Goal: Task Accomplishment & Management: Complete application form

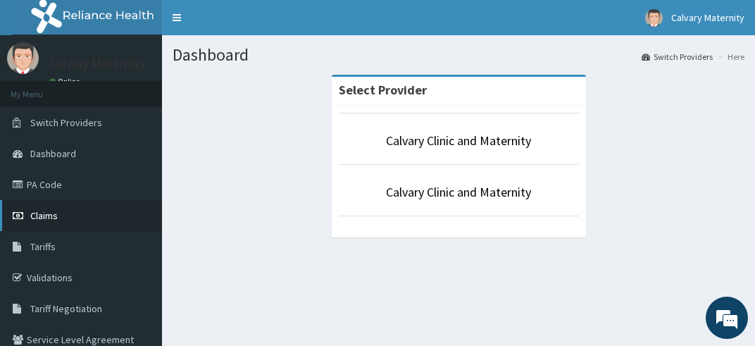
click at [39, 214] on span "Claims" at bounding box center [43, 215] width 27 height 13
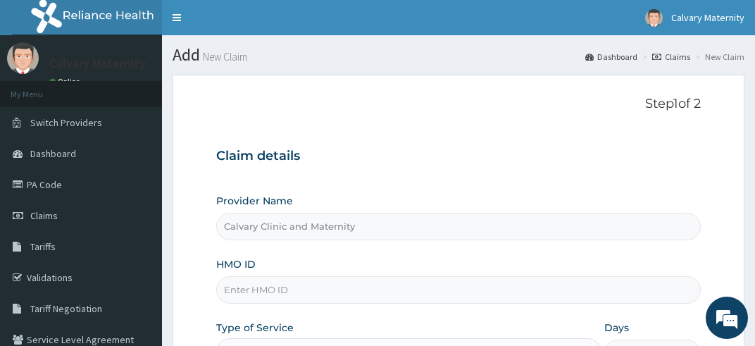
type input "Calvary Clinic and Maternity"
click at [222, 289] on input "HMO ID" at bounding box center [458, 289] width 485 height 27
type input "i"
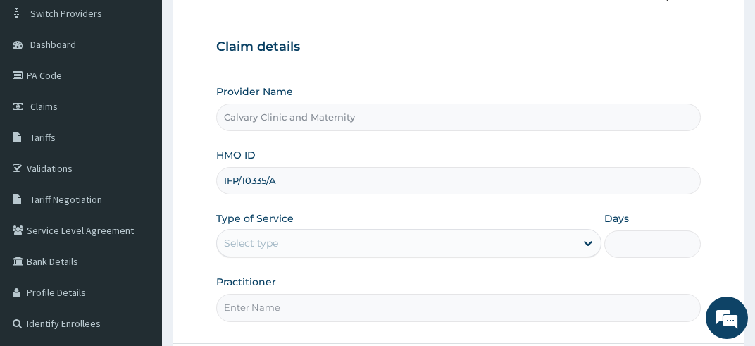
scroll to position [111, 0]
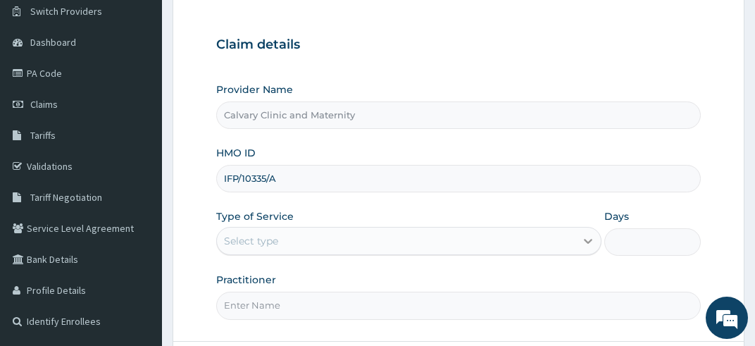
type input "IFP/10335/A"
click at [590, 239] on icon at bounding box center [588, 241] width 8 height 5
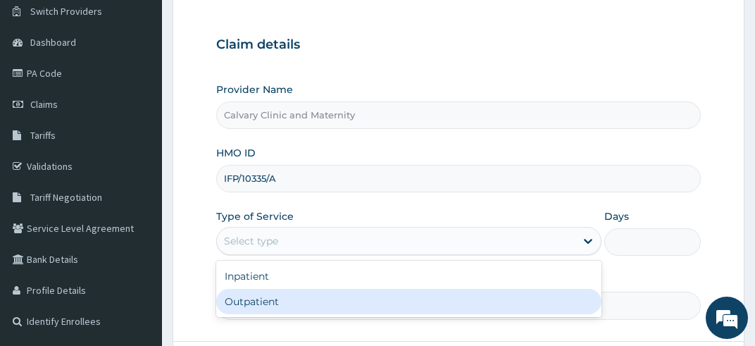
click at [508, 304] on div "Outpatient" at bounding box center [409, 301] width 386 height 25
type input "1"
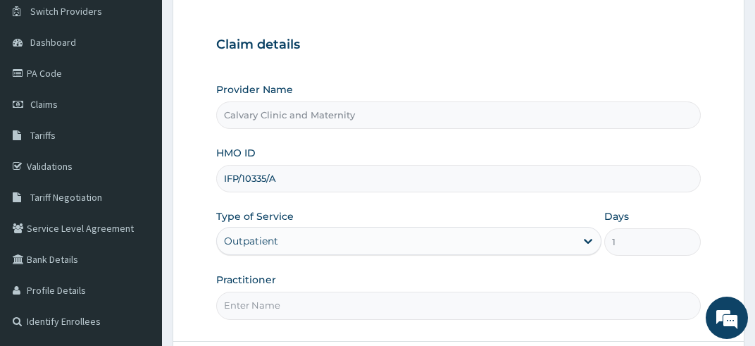
click at [219, 303] on input "Practitioner" at bounding box center [458, 304] width 485 height 27
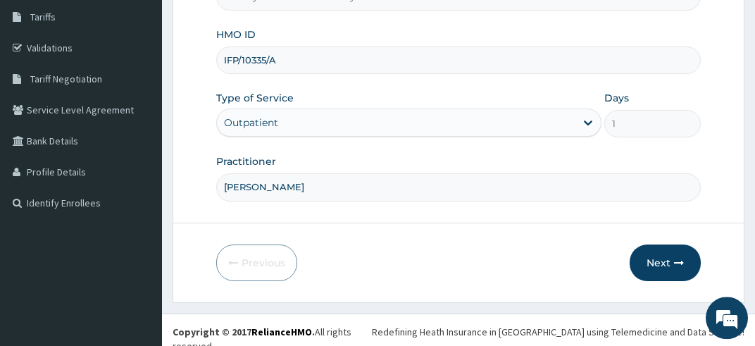
scroll to position [231, 0]
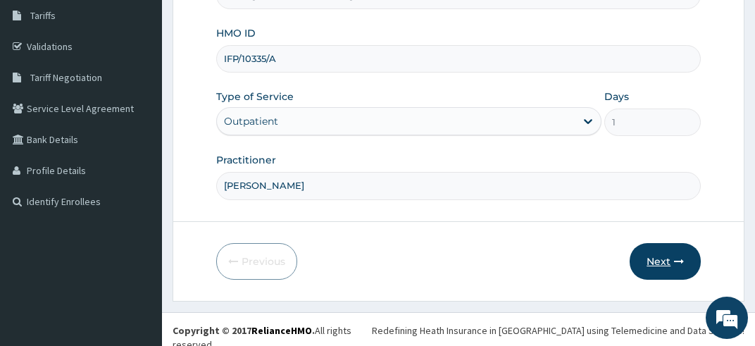
type input "DR ODIGIE"
click at [669, 258] on button "Next" at bounding box center [664, 261] width 71 height 37
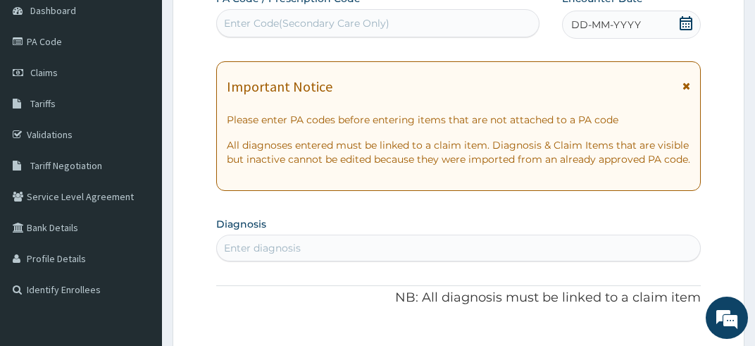
scroll to position [119, 0]
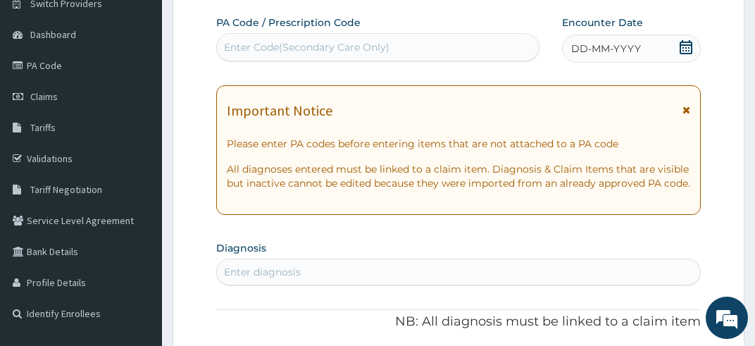
click at [687, 42] on icon at bounding box center [685, 47] width 13 height 14
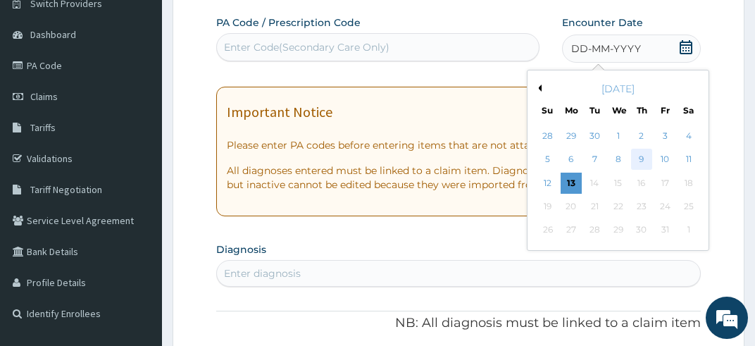
click at [643, 156] on div "9" at bounding box center [641, 159] width 21 height 21
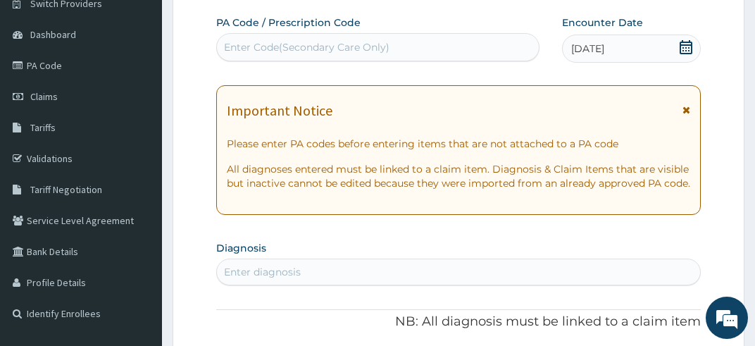
click at [222, 282] on div "Enter diagnosis" at bounding box center [459, 271] width 484 height 23
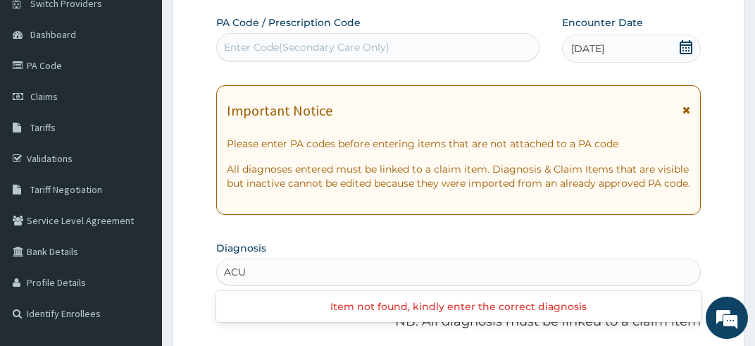
type input "ACUT"
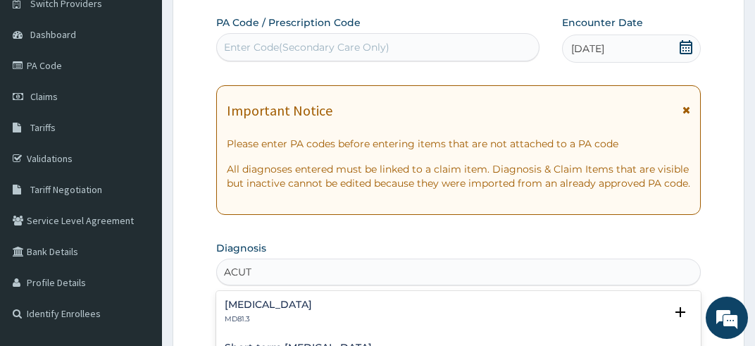
click at [239, 310] on h4 "Acute abdomen" at bounding box center [268, 304] width 87 height 11
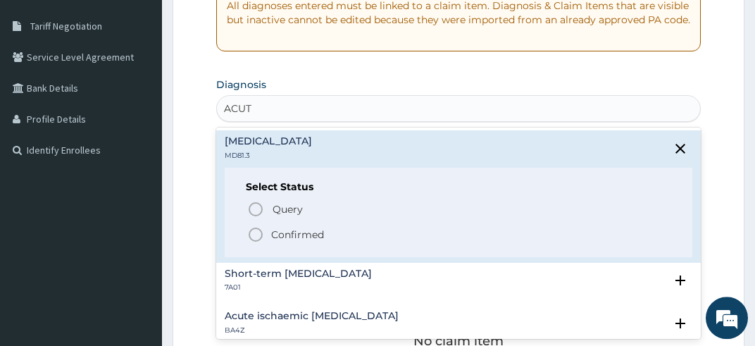
scroll to position [305, 0]
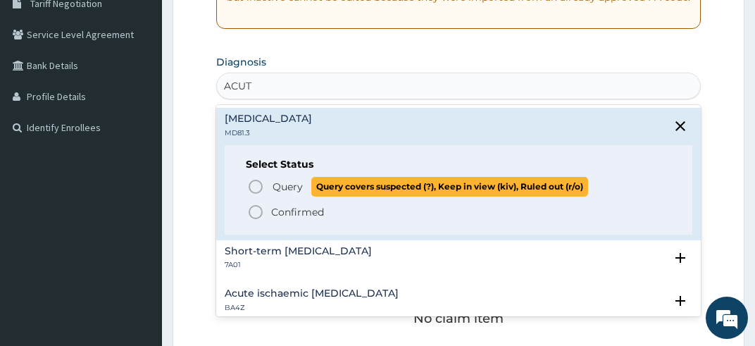
click at [256, 195] on icon "status option query" at bounding box center [255, 186] width 17 height 17
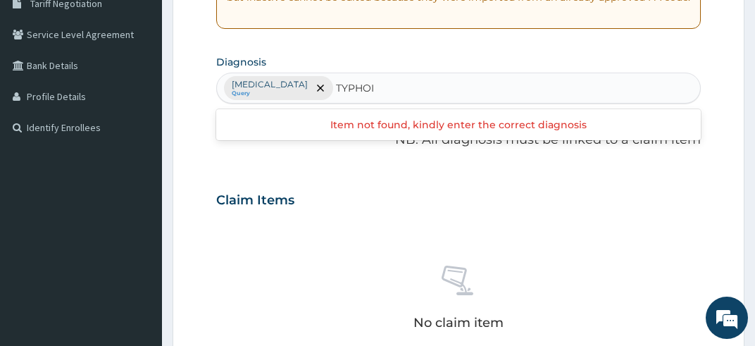
type input "TYPHOID"
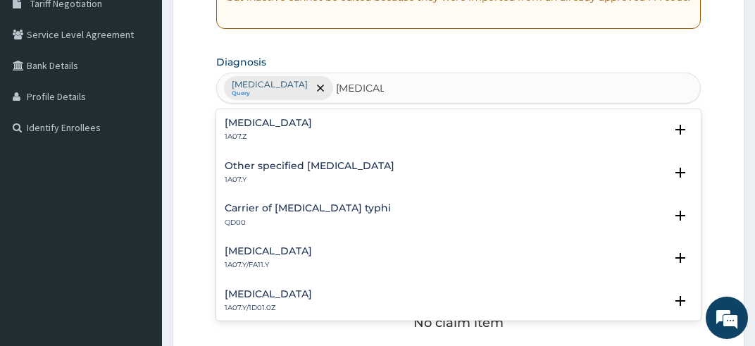
click at [298, 128] on h4 "Typhoid fever, unspecified" at bounding box center [268, 123] width 87 height 11
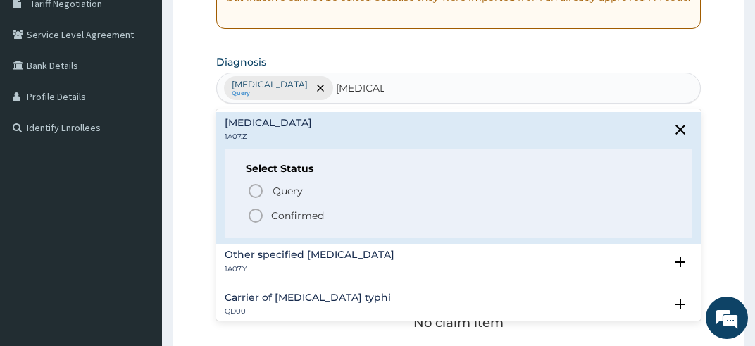
click at [253, 224] on icon "status option filled" at bounding box center [255, 215] width 17 height 17
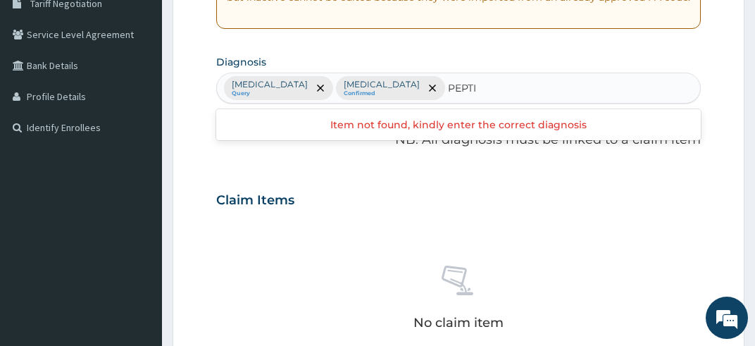
type input "PEPTIC"
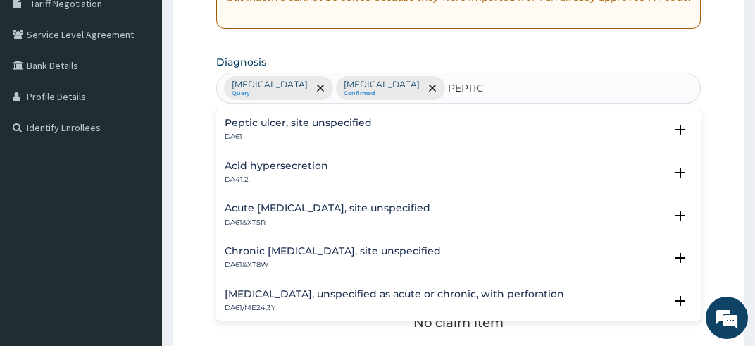
click at [336, 128] on h4 "Peptic ulcer, site unspecified" at bounding box center [298, 123] width 147 height 11
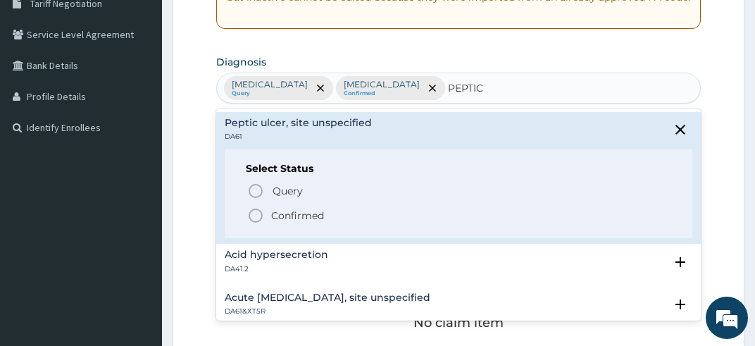
click at [254, 224] on icon "status option filled" at bounding box center [255, 215] width 17 height 17
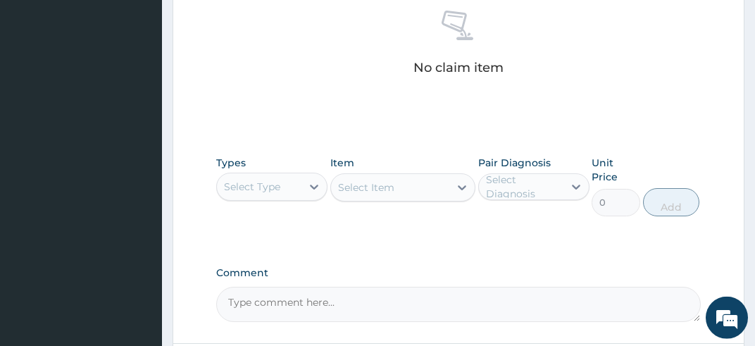
scroll to position [565, 0]
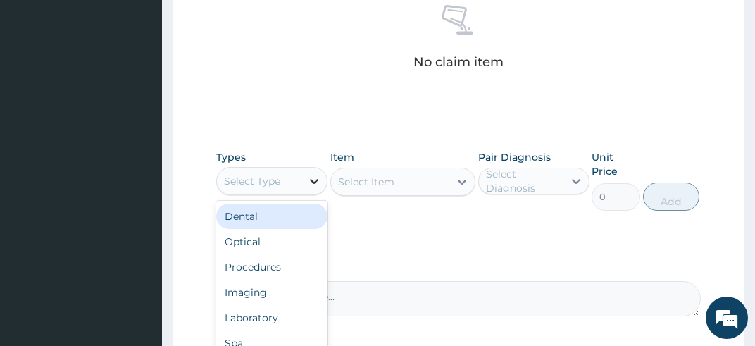
click at [314, 184] on icon at bounding box center [314, 181] width 8 height 5
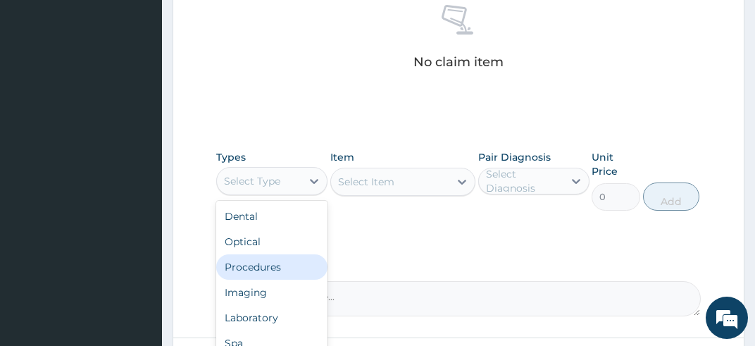
click at [273, 278] on div "Procedures" at bounding box center [271, 266] width 111 height 25
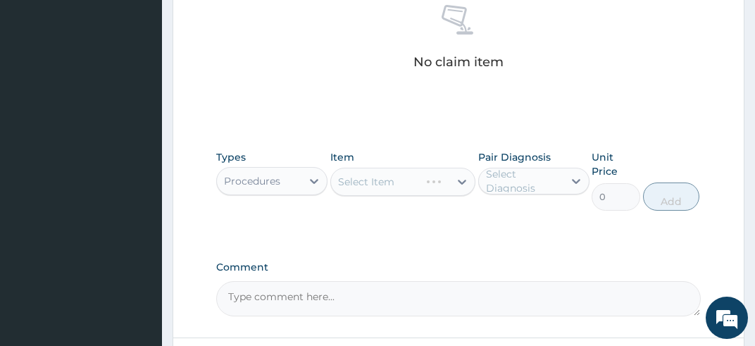
click at [462, 194] on div "Select Item" at bounding box center [403, 182] width 146 height 28
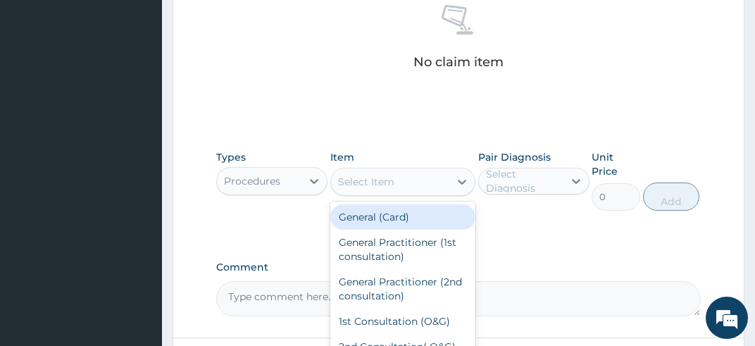
click at [462, 189] on icon at bounding box center [462, 182] width 14 height 14
click at [422, 227] on div "General (Card)" at bounding box center [403, 216] width 146 height 25
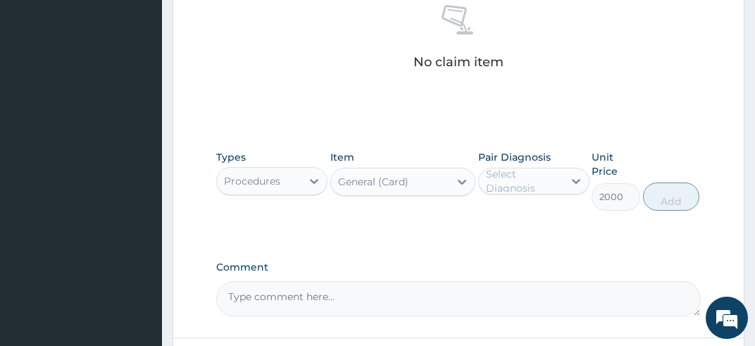
type input "2000"
click at [573, 188] on icon at bounding box center [576, 181] width 14 height 14
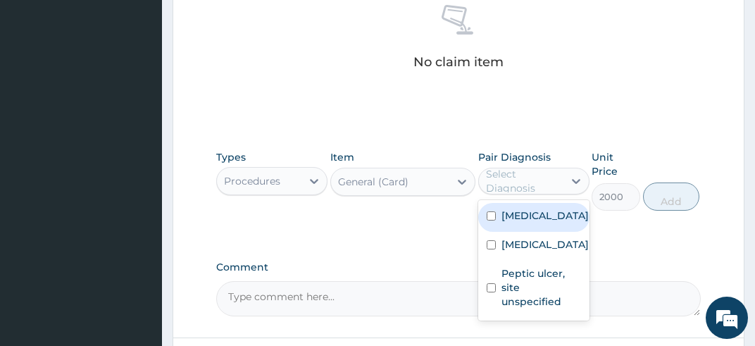
click at [489, 220] on input "checkbox" at bounding box center [490, 215] width 9 height 9
checkbox input "true"
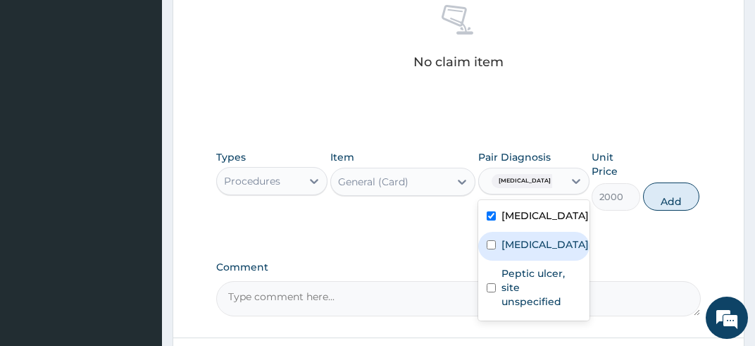
click at [488, 249] on input "checkbox" at bounding box center [490, 244] width 9 height 9
checkbox input "true"
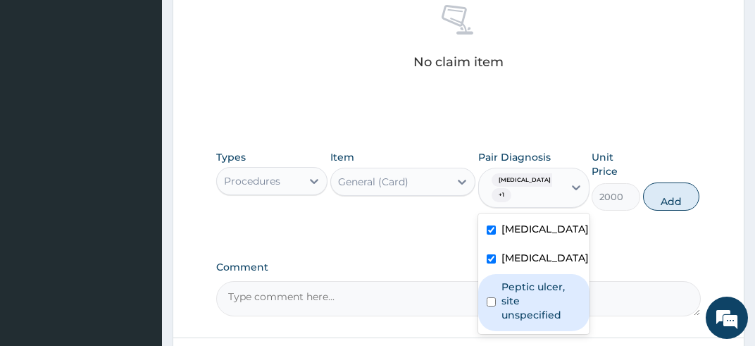
click at [490, 306] on input "checkbox" at bounding box center [490, 301] width 9 height 9
checkbox input "true"
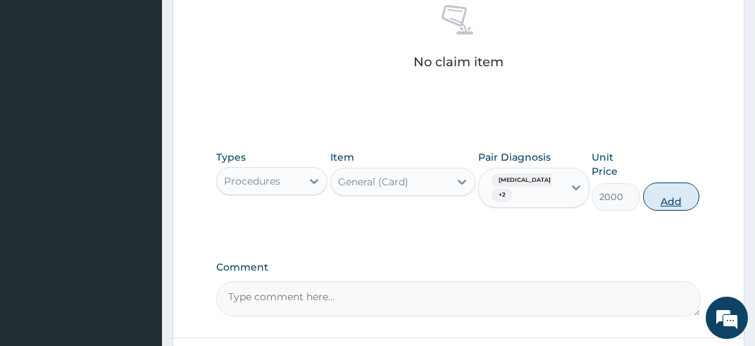
click at [666, 208] on button "Add" at bounding box center [671, 196] width 56 height 28
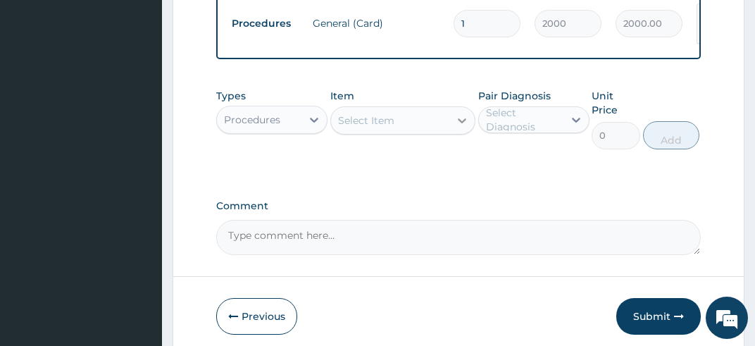
click at [460, 127] on icon at bounding box center [462, 120] width 14 height 14
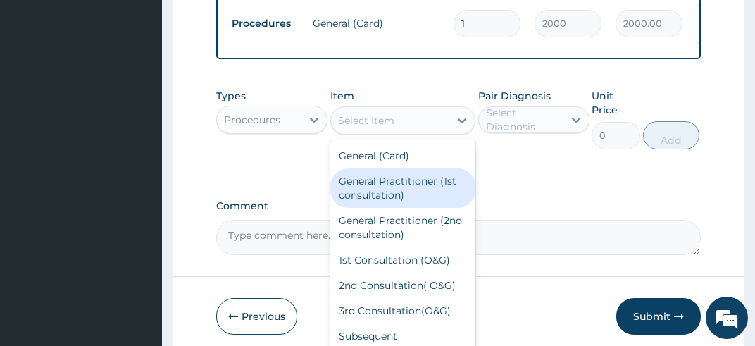
click at [426, 201] on div "General Practitioner (1st consultation)" at bounding box center [403, 187] width 146 height 39
type input "3900"
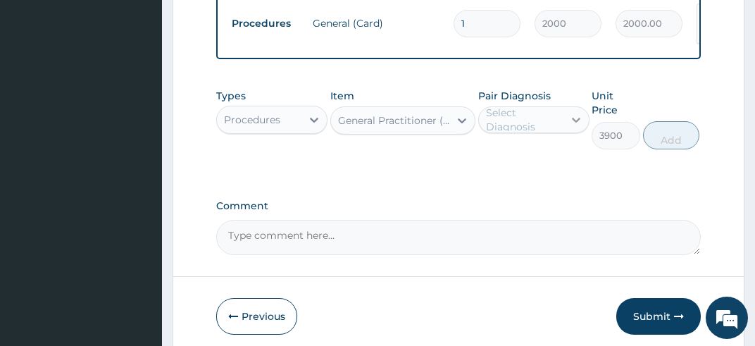
click at [578, 122] on icon at bounding box center [576, 120] width 8 height 5
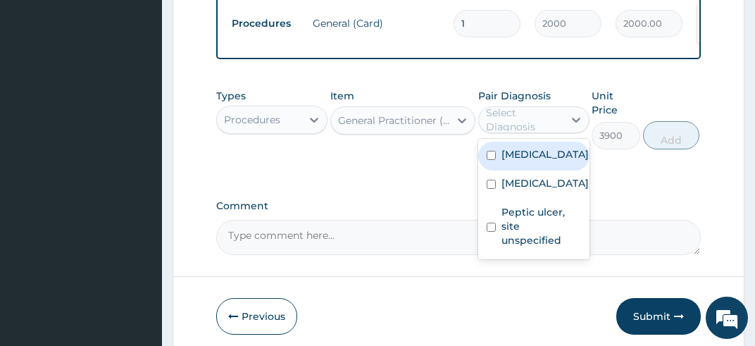
click at [490, 160] on input "checkbox" at bounding box center [490, 155] width 9 height 9
checkbox input "true"
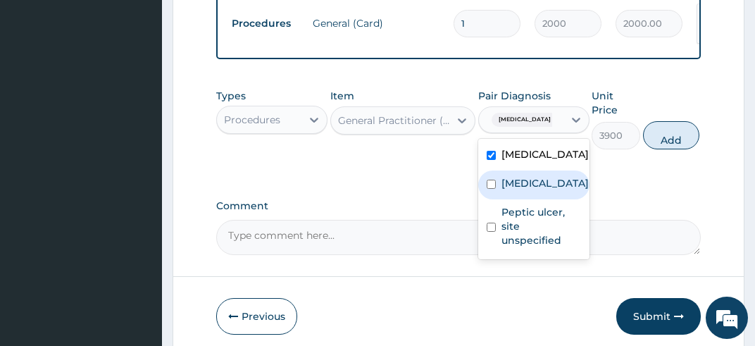
click at [491, 189] on input "checkbox" at bounding box center [490, 183] width 9 height 9
checkbox input "true"
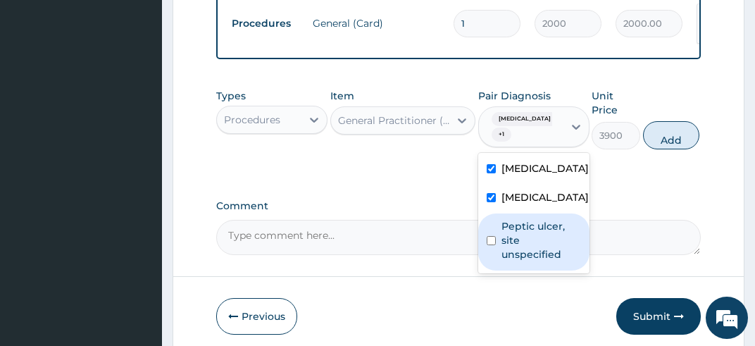
click at [491, 270] on div "Peptic ulcer, site unspecified" at bounding box center [533, 241] width 111 height 57
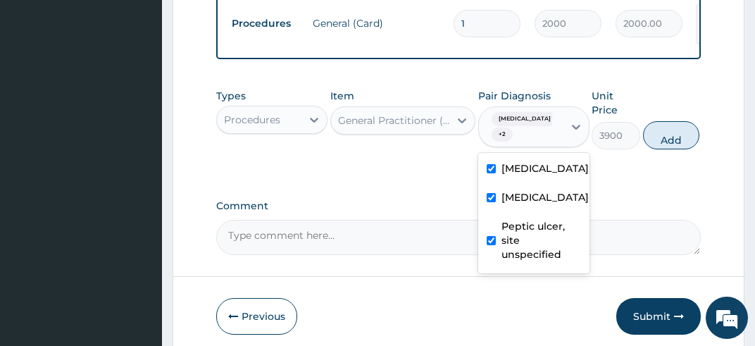
checkbox input "true"
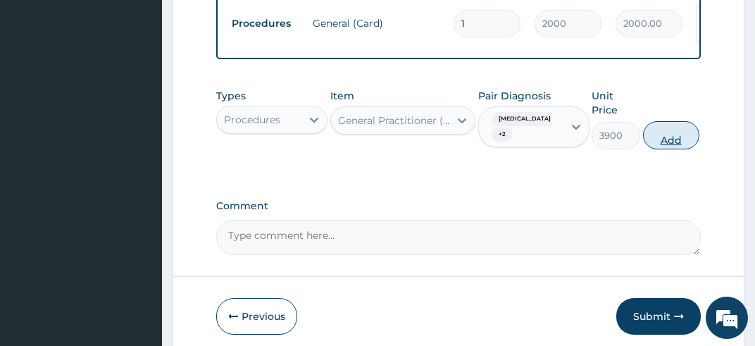
click at [674, 149] on button "Add" at bounding box center [671, 135] width 56 height 28
type input "0"
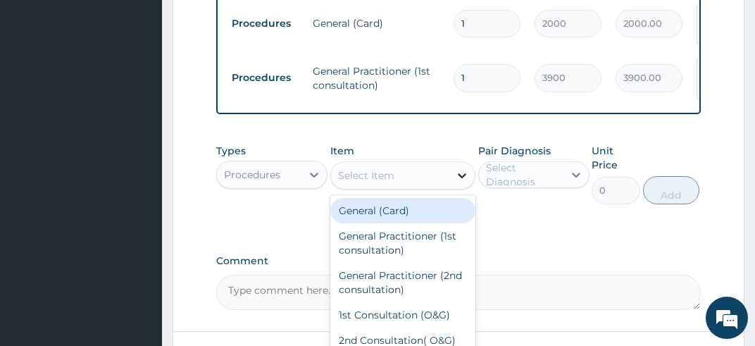
click at [464, 182] on icon at bounding box center [462, 175] width 14 height 14
type input "NU"
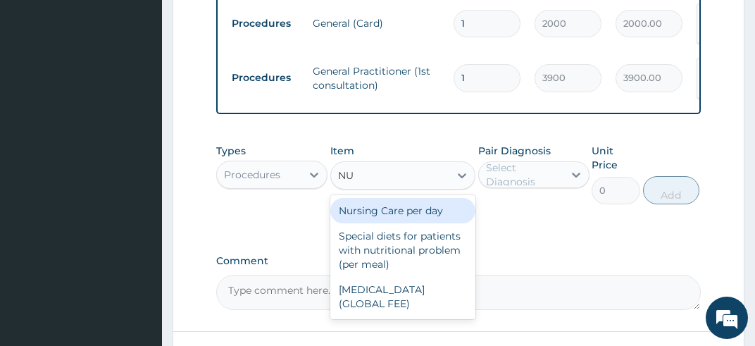
click at [439, 219] on div "Nursing Care per day" at bounding box center [403, 210] width 146 height 25
type input "2000"
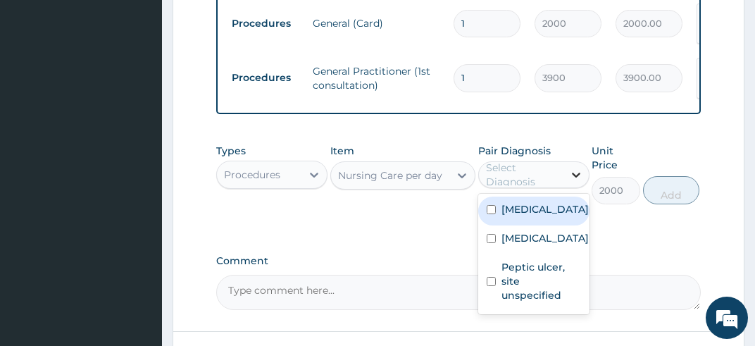
click at [579, 182] on icon at bounding box center [576, 175] width 14 height 14
click at [490, 214] on input "checkbox" at bounding box center [490, 209] width 9 height 9
checkbox input "true"
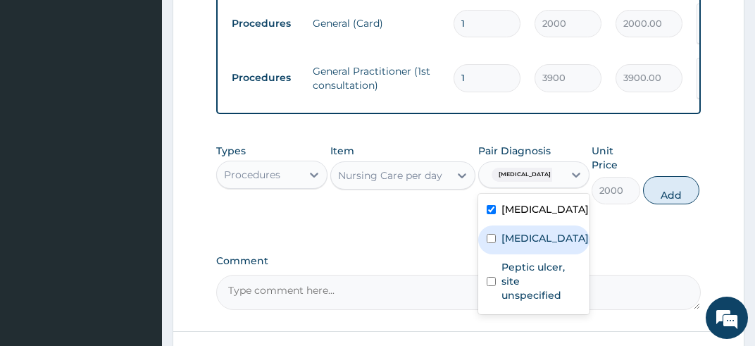
click at [491, 243] on input "checkbox" at bounding box center [490, 238] width 9 height 9
checkbox input "true"
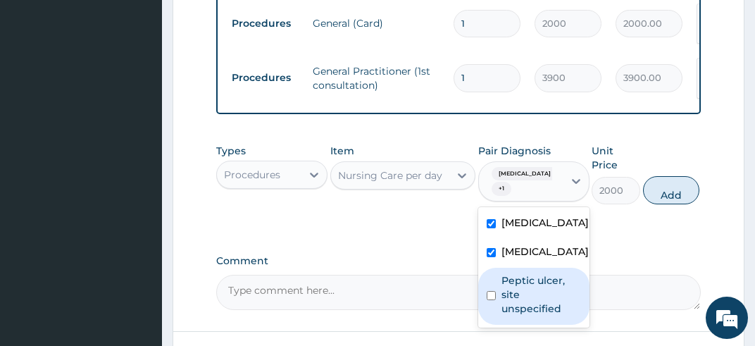
click at [489, 300] on input "checkbox" at bounding box center [490, 295] width 9 height 9
checkbox input "true"
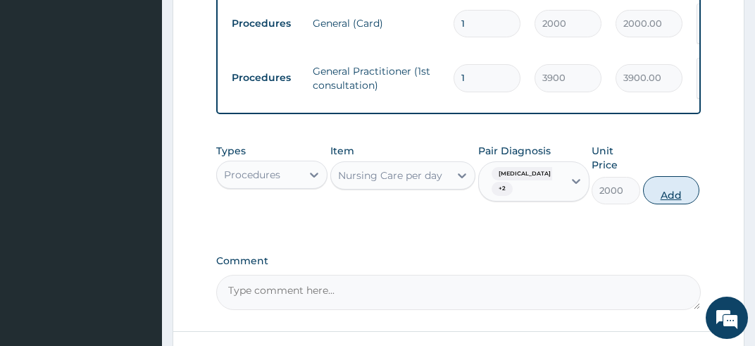
click at [672, 204] on button "Add" at bounding box center [671, 190] width 56 height 28
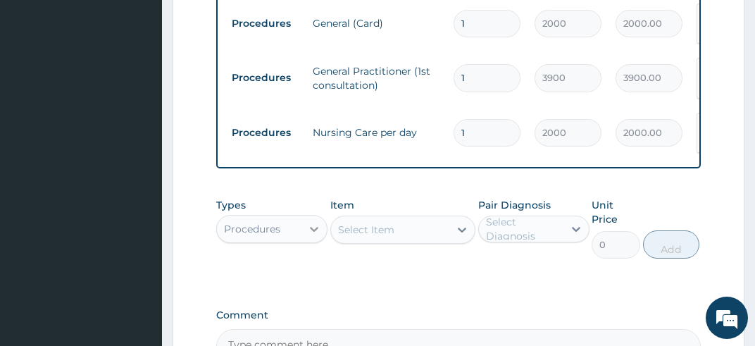
click at [310, 236] on icon at bounding box center [314, 229] width 14 height 14
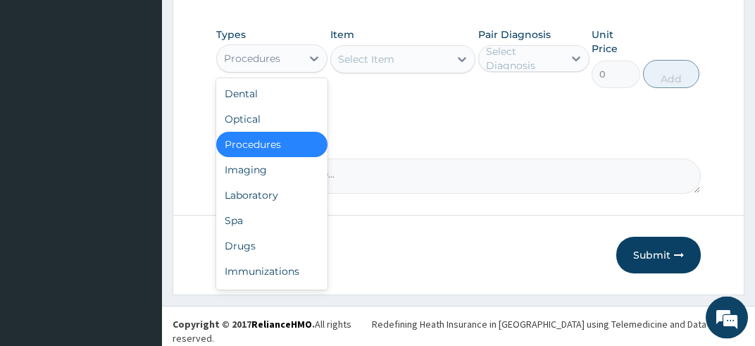
scroll to position [740, 0]
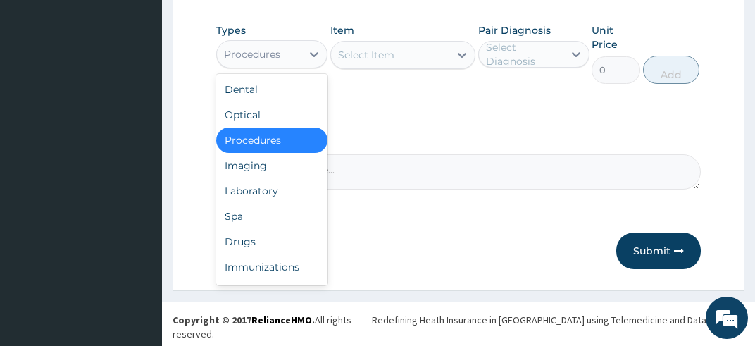
drag, startPoint x: 762, startPoint y: 336, endPoint x: 453, endPoint y: 243, distance: 322.9
click at [275, 176] on div "Imaging" at bounding box center [271, 165] width 111 height 25
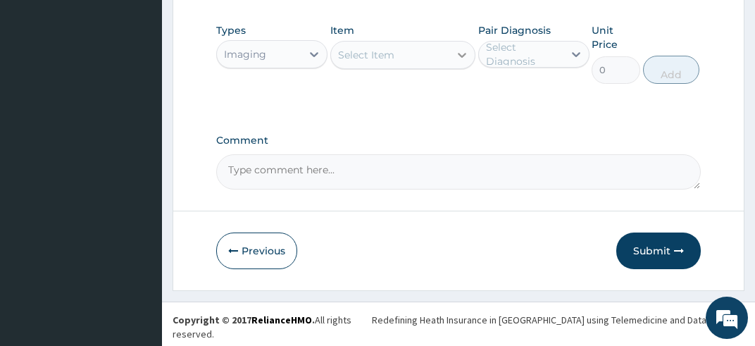
click at [462, 58] on icon at bounding box center [462, 55] width 8 height 5
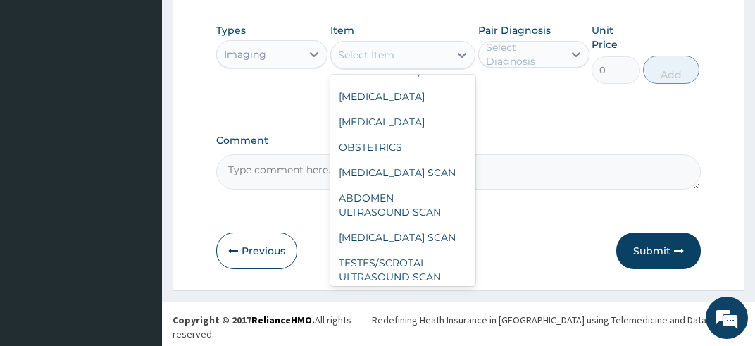
scroll to position [674, 0]
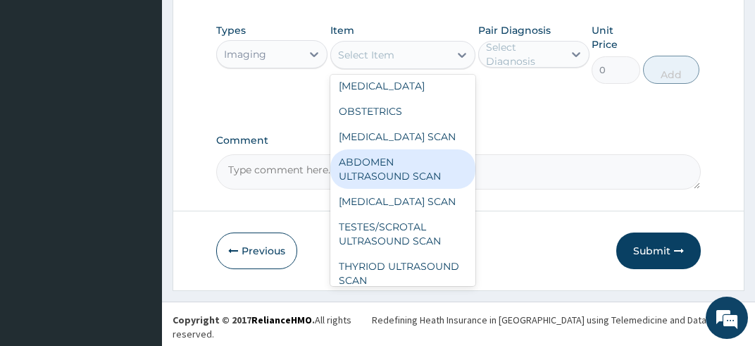
click at [396, 189] on div "ABDOMEN ULTRASOUND SCAN" at bounding box center [403, 168] width 146 height 39
type input "6500"
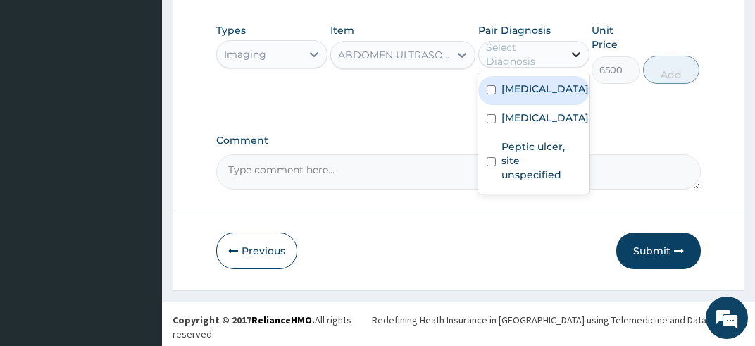
click at [572, 61] on icon at bounding box center [576, 54] width 14 height 14
click at [493, 94] on input "checkbox" at bounding box center [490, 89] width 9 height 9
checkbox input "true"
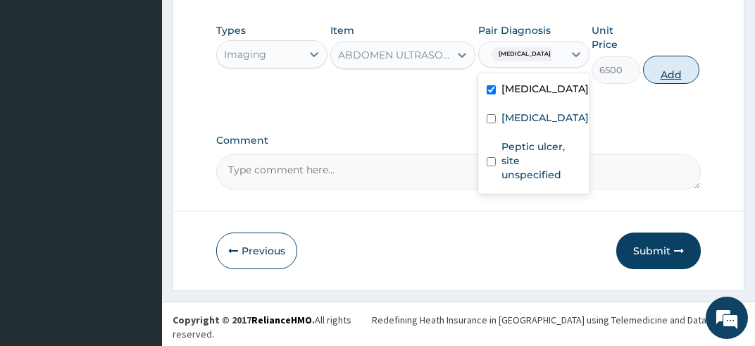
click at [669, 82] on button "Add" at bounding box center [671, 70] width 56 height 28
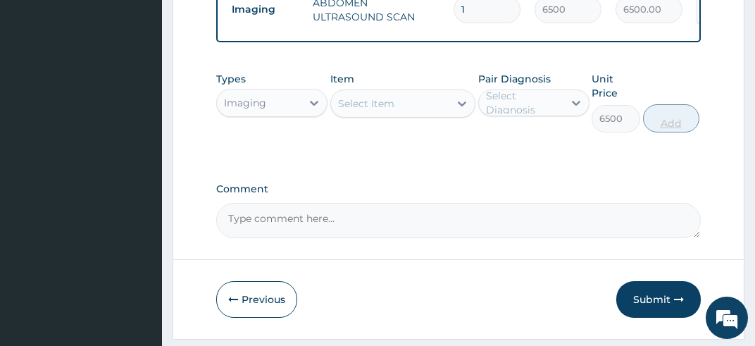
type input "0"
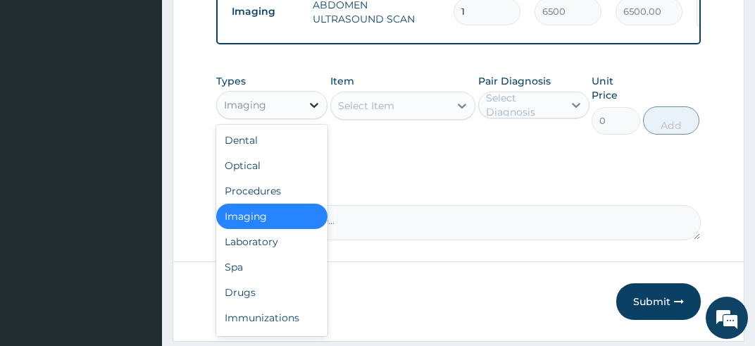
click at [314, 108] on icon at bounding box center [314, 105] width 8 height 5
click at [275, 246] on div "Laboratory" at bounding box center [271, 241] width 111 height 25
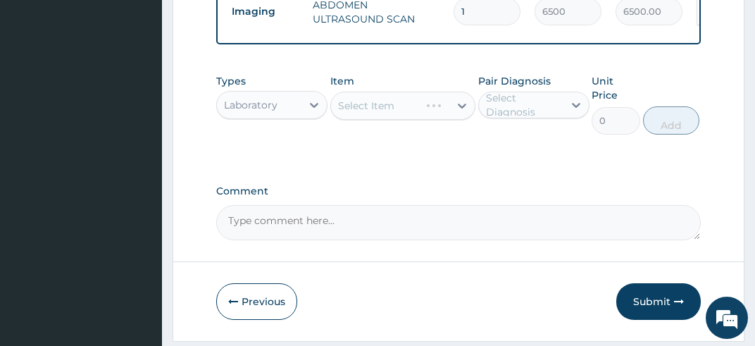
click at [462, 116] on div "Select Item" at bounding box center [403, 106] width 146 height 28
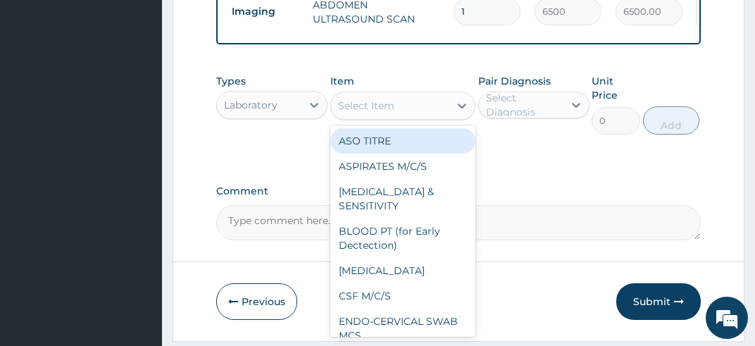
click at [462, 108] on icon at bounding box center [462, 105] width 8 height 5
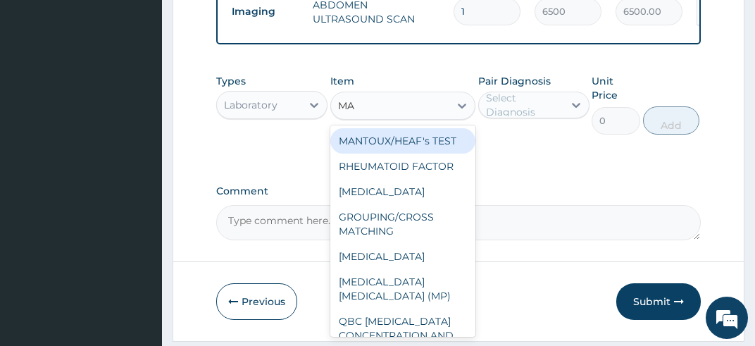
type input "MAL"
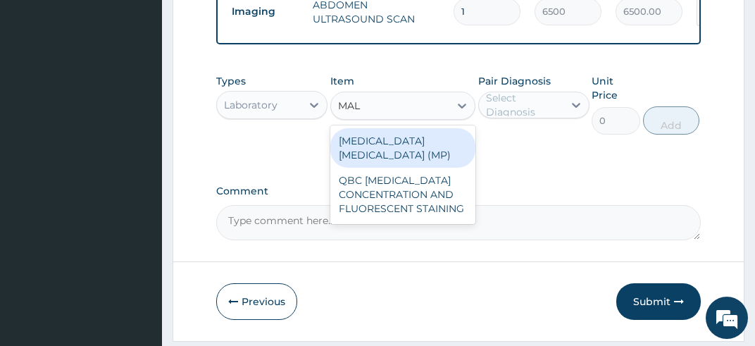
click at [457, 145] on div "MALARIA PARASITE (MP)" at bounding box center [403, 147] width 146 height 39
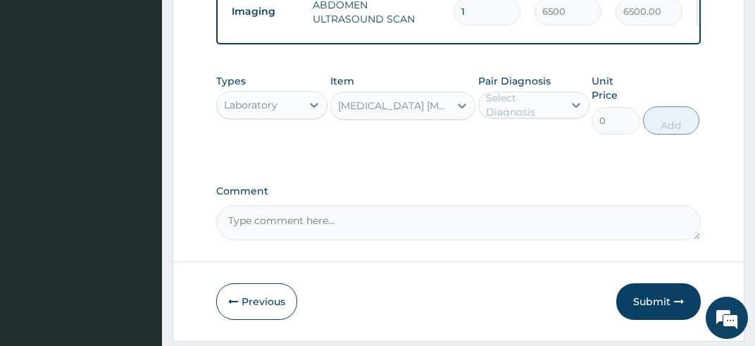
type input "1820"
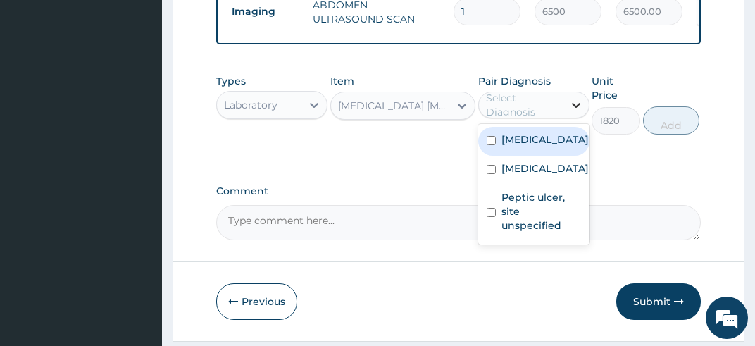
click at [576, 111] on icon at bounding box center [576, 105] width 14 height 14
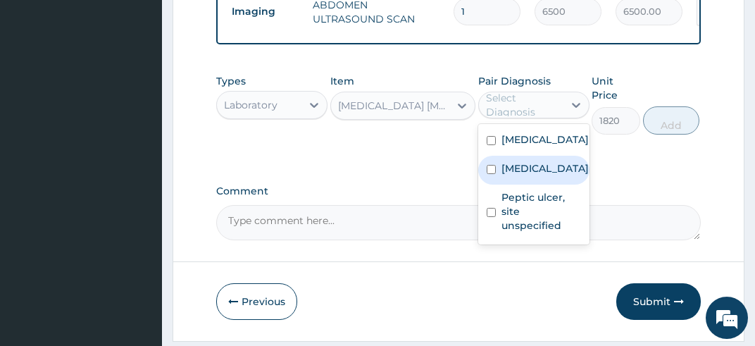
click at [486, 184] on div "Typhoid fever, unspecified" at bounding box center [533, 170] width 111 height 29
checkbox input "true"
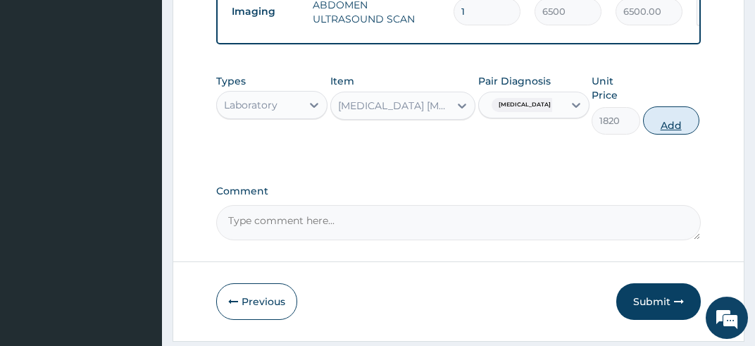
click at [681, 132] on button "Add" at bounding box center [671, 120] width 56 height 28
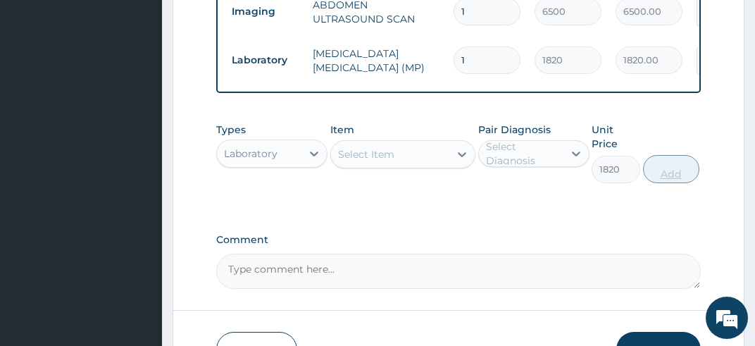
type input "0"
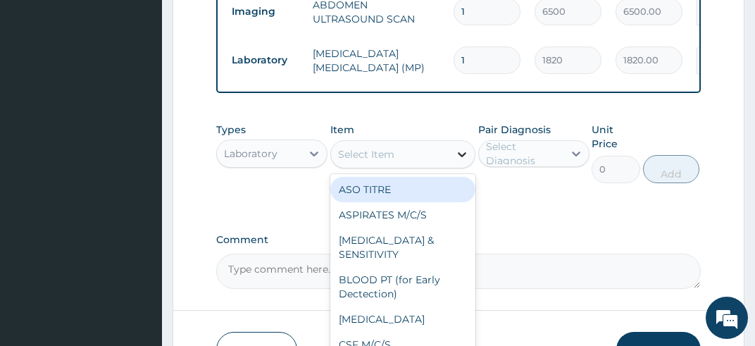
click at [458, 161] on icon at bounding box center [462, 154] width 14 height 14
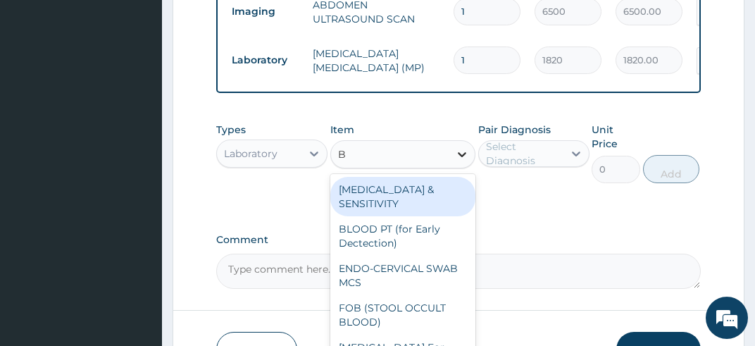
type input "BL"
click at [405, 194] on div "BLOOD CULTURE & SENSITIVITY" at bounding box center [403, 196] width 146 height 39
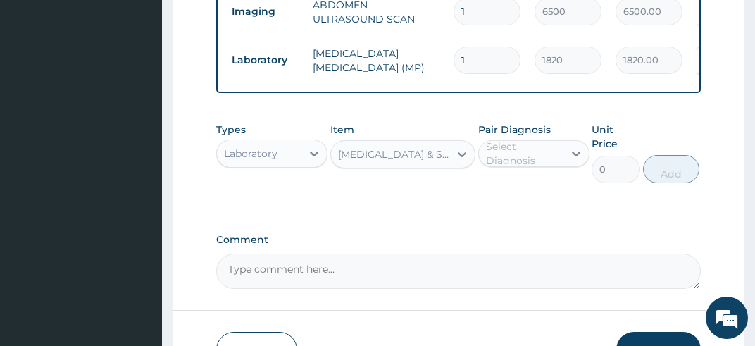
type input "13000"
click at [570, 158] on icon at bounding box center [576, 153] width 14 height 14
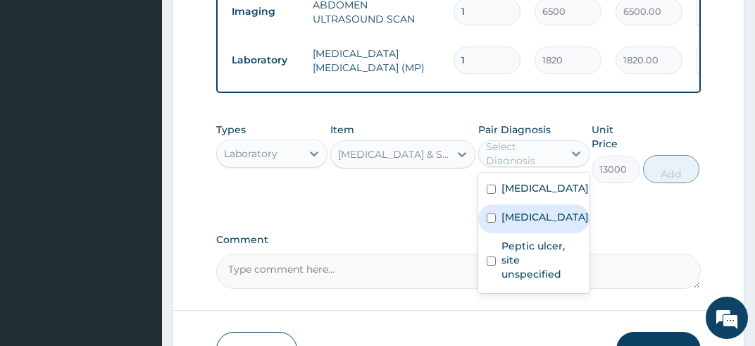
click at [489, 222] on input "checkbox" at bounding box center [490, 217] width 9 height 9
checkbox input "true"
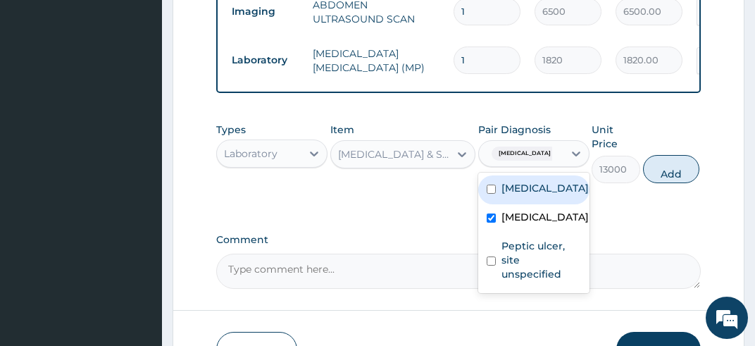
click at [491, 194] on input "checkbox" at bounding box center [490, 188] width 9 height 9
checkbox input "true"
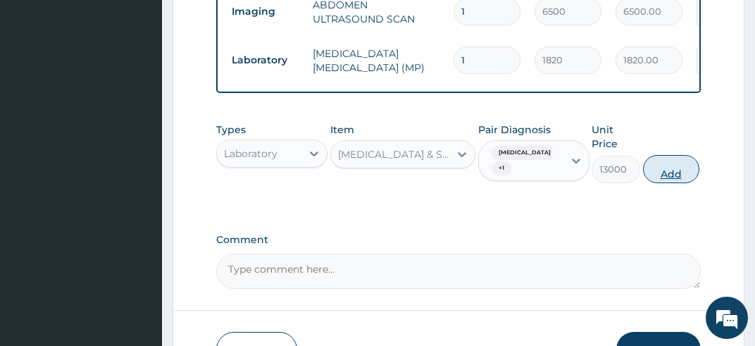
click at [676, 183] on button "Add" at bounding box center [671, 169] width 56 height 28
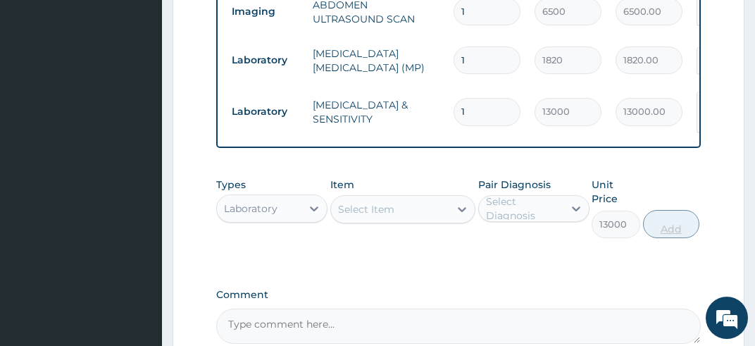
type input "0"
click at [310, 215] on icon at bounding box center [314, 208] width 14 height 14
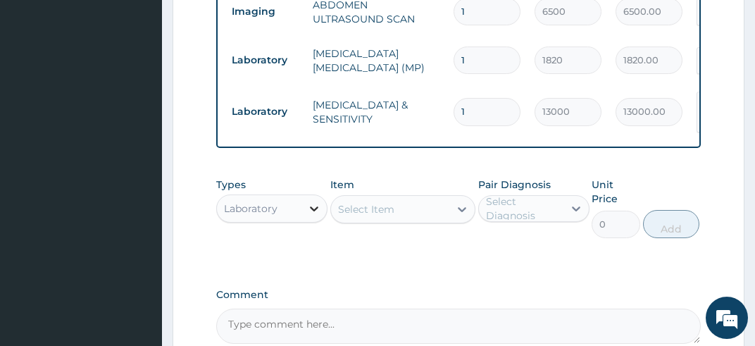
click at [315, 211] on icon at bounding box center [314, 208] width 8 height 5
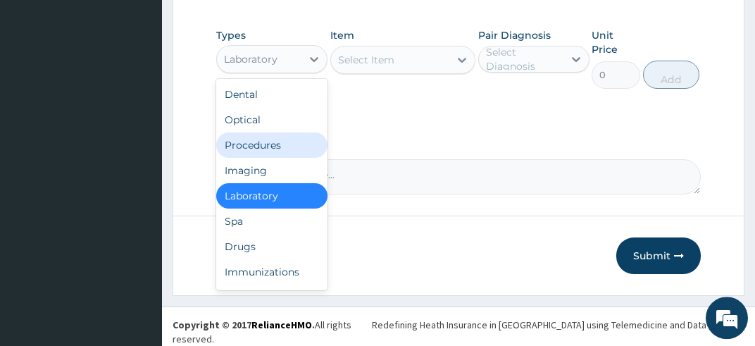
scroll to position [890, 0]
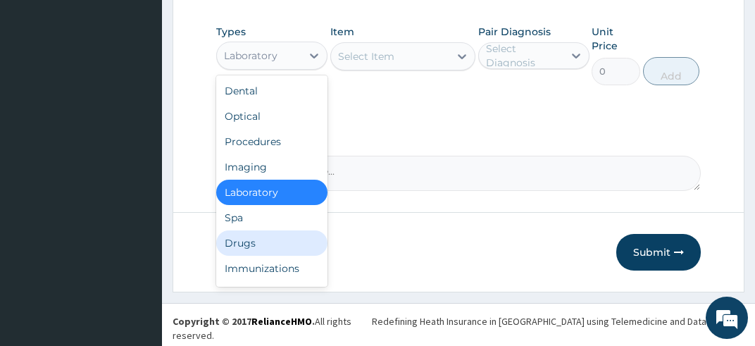
click at [260, 250] on div "Drugs" at bounding box center [271, 242] width 111 height 25
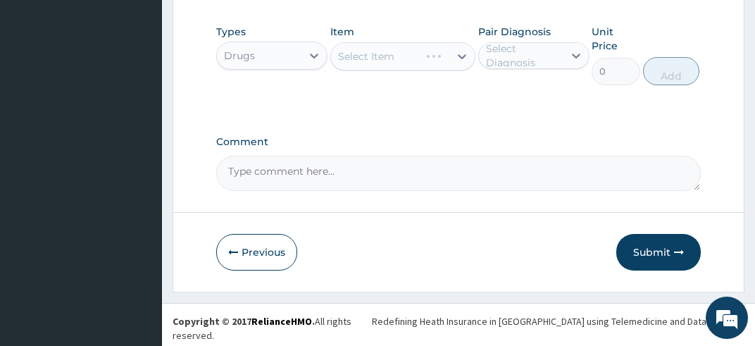
click at [458, 66] on div "Select Item" at bounding box center [403, 56] width 146 height 28
click at [461, 59] on icon at bounding box center [462, 56] width 8 height 5
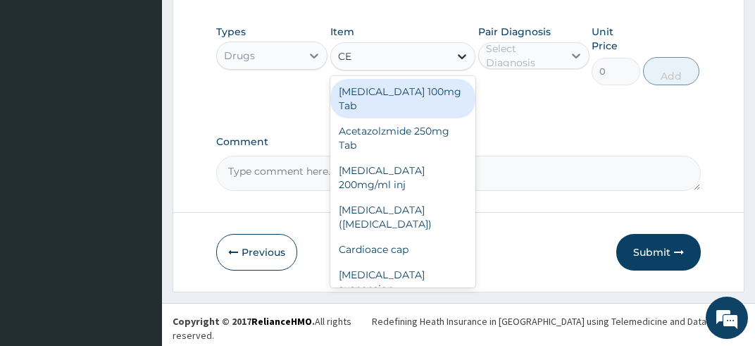
type input "CEF"
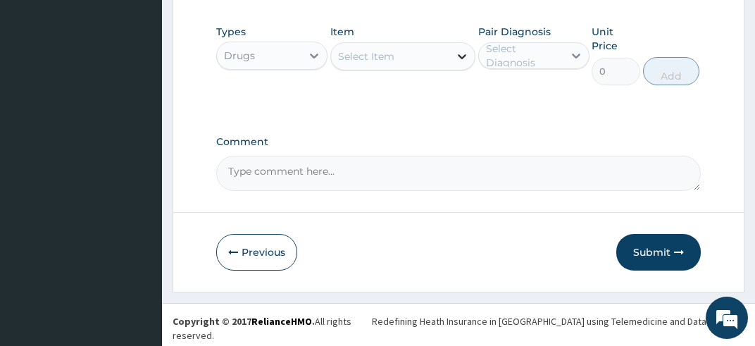
click at [461, 59] on icon at bounding box center [462, 56] width 8 height 5
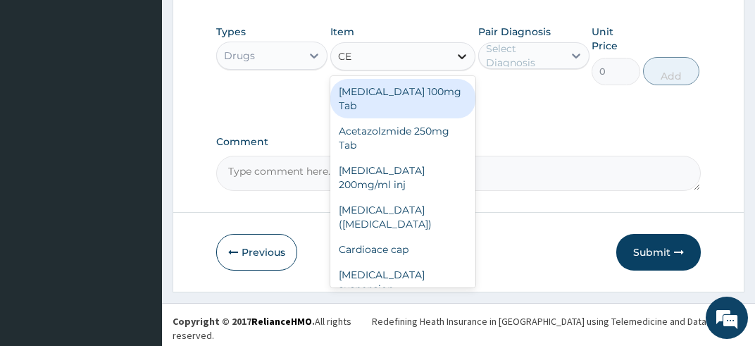
type input "CEF"
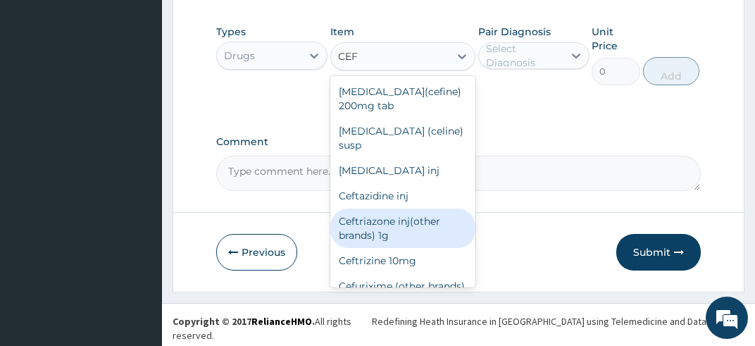
click at [412, 223] on div "Ceftriazone inj(other brands) 1g" at bounding box center [403, 227] width 146 height 39
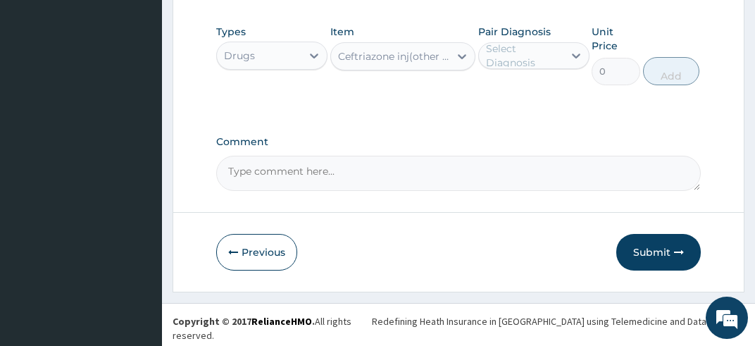
type input "2850"
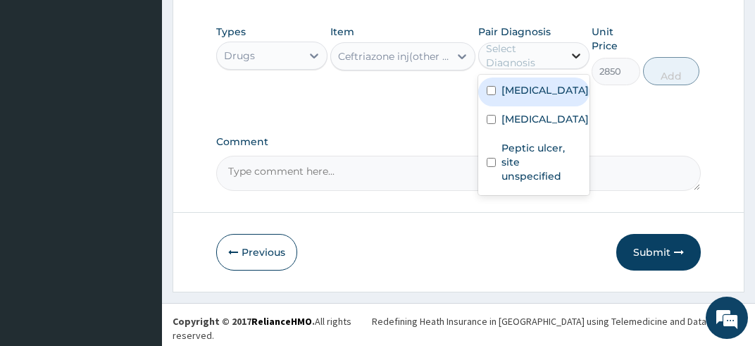
click at [573, 63] on icon at bounding box center [576, 56] width 14 height 14
click at [486, 95] on input "checkbox" at bounding box center [490, 90] width 9 height 9
checkbox input "true"
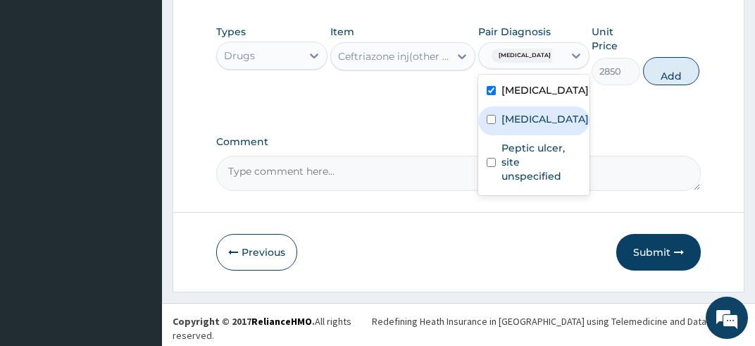
click at [489, 124] on input "checkbox" at bounding box center [490, 119] width 9 height 9
checkbox input "true"
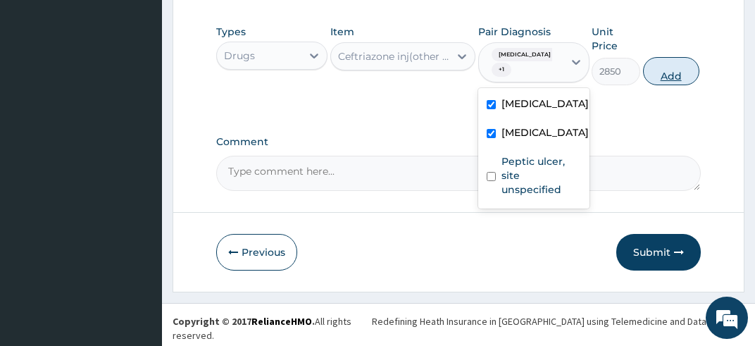
click at [663, 80] on button "Add" at bounding box center [671, 71] width 56 height 28
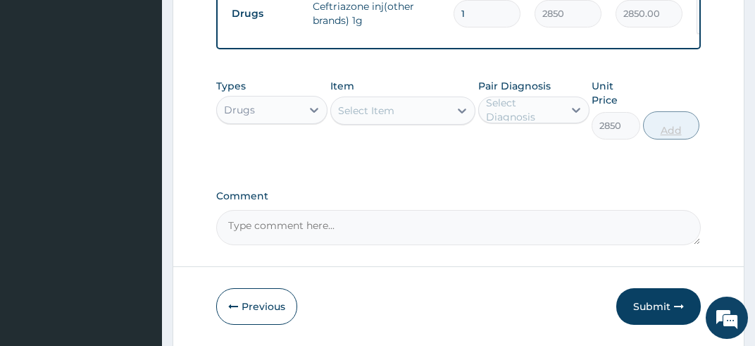
type input "0"
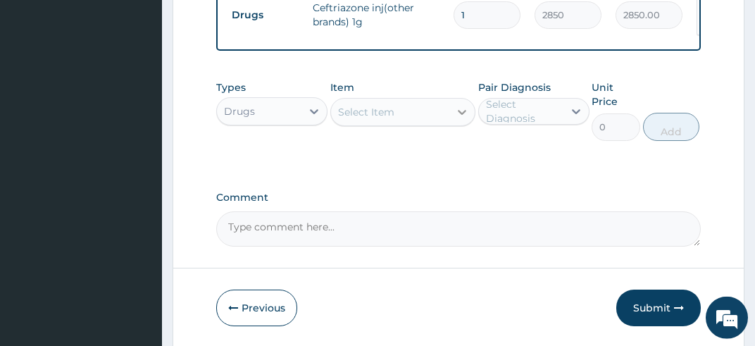
click at [457, 113] on icon at bounding box center [462, 112] width 14 height 14
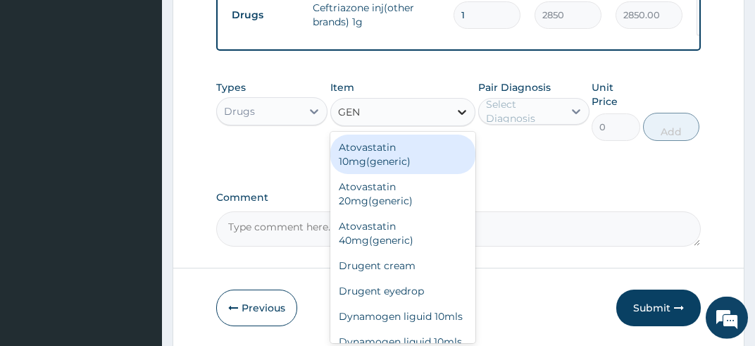
type input "GENT"
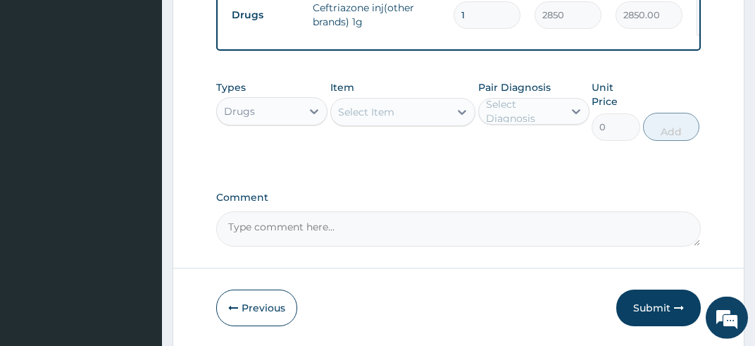
drag, startPoint x: 457, startPoint y: 113, endPoint x: 455, endPoint y: 156, distance: 43.0
click at [455, 156] on div "Types Drugs Item option Ceftriazone inj(other brands) 1g, selected. Select is f…" at bounding box center [458, 121] width 485 height 96
click at [460, 118] on icon at bounding box center [462, 112] width 14 height 14
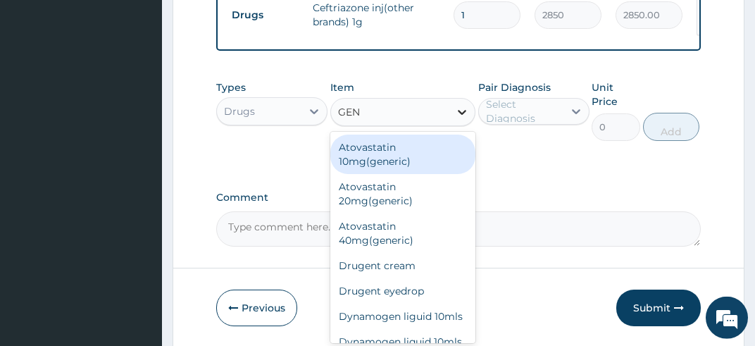
type input "GENT"
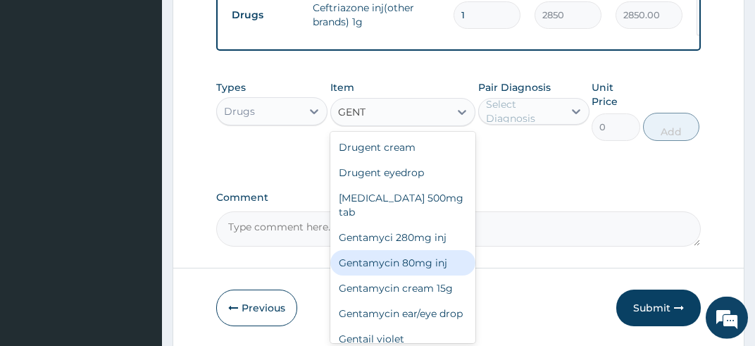
click at [432, 250] on div "Gentamycin 80mg inj" at bounding box center [403, 262] width 146 height 25
type input "480.63"
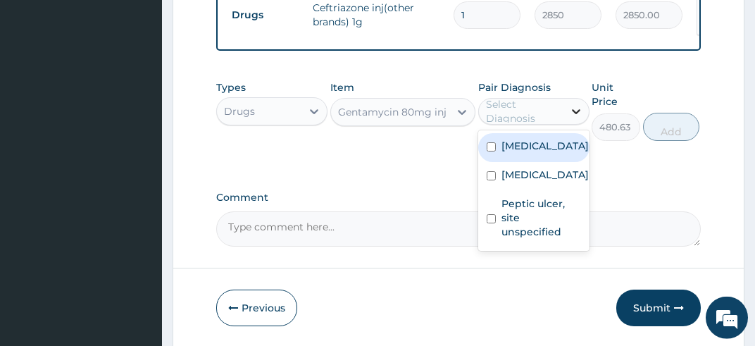
click at [573, 112] on icon at bounding box center [576, 111] width 8 height 5
click at [491, 151] on input "checkbox" at bounding box center [490, 146] width 9 height 9
checkbox input "true"
click at [489, 180] on input "checkbox" at bounding box center [490, 175] width 9 height 9
checkbox input "true"
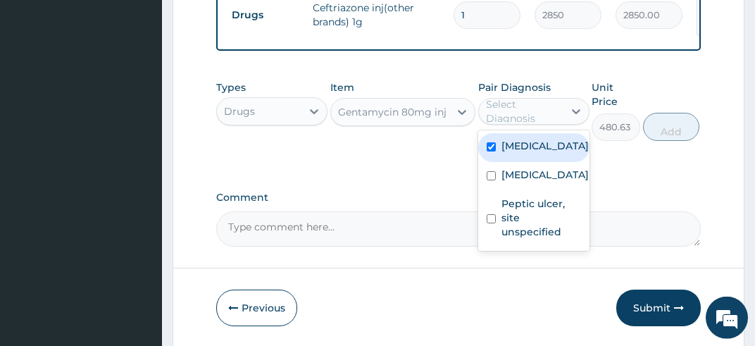
click at [669, 130] on button "Add" at bounding box center [671, 127] width 56 height 28
type input "0"
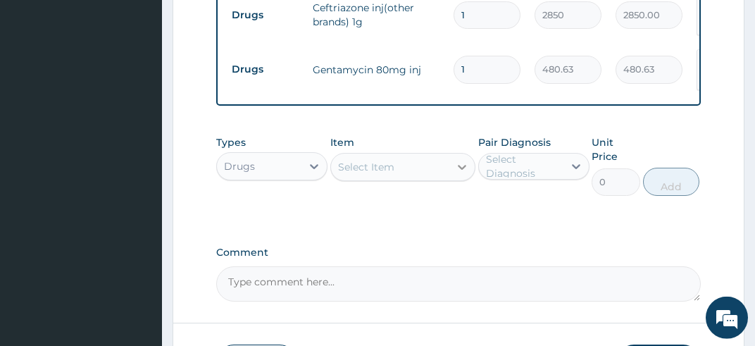
click at [460, 161] on icon at bounding box center [462, 167] width 14 height 14
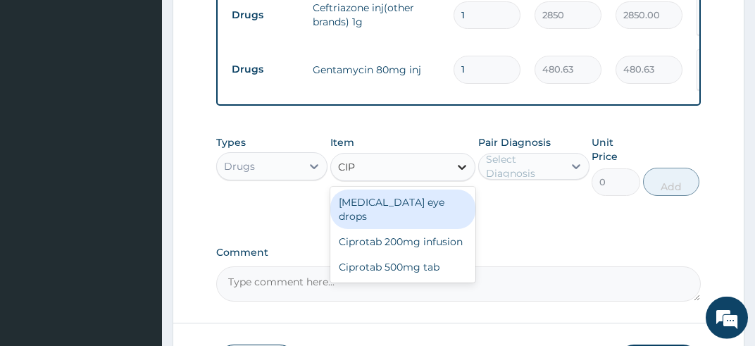
type input "CIPR"
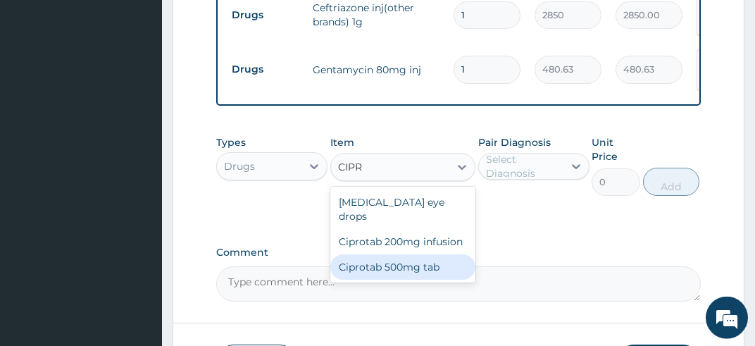
click at [442, 254] on div "Ciprotab 500mg tab" at bounding box center [403, 266] width 146 height 25
type input "200"
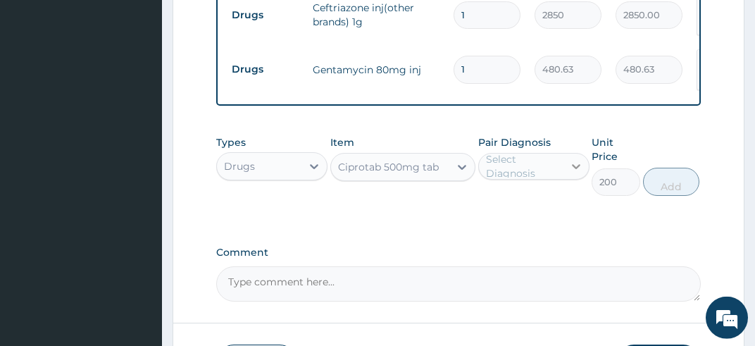
click at [578, 164] on icon at bounding box center [576, 166] width 14 height 14
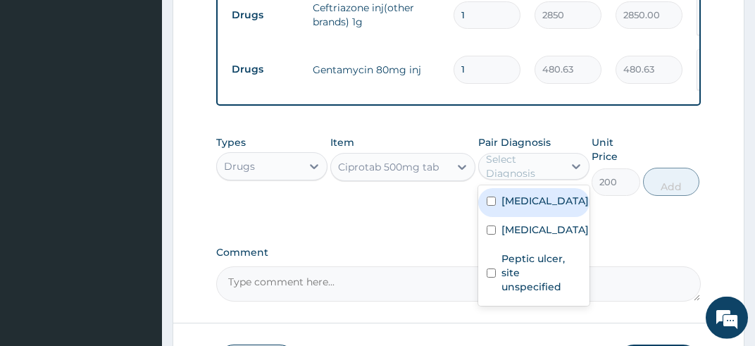
click at [493, 201] on input "checkbox" at bounding box center [490, 200] width 9 height 9
checkbox input "true"
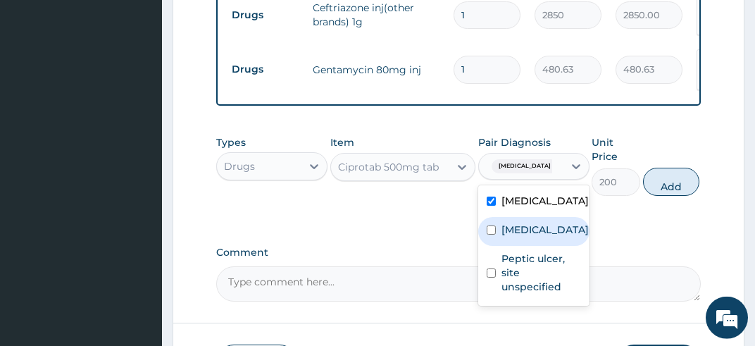
click at [492, 234] on input "checkbox" at bounding box center [490, 229] width 9 height 9
checkbox input "true"
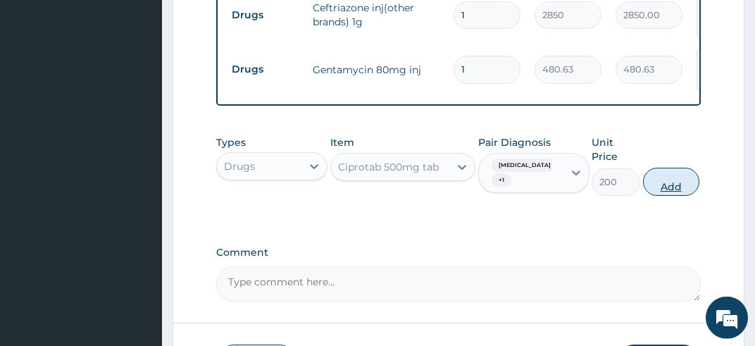
click at [664, 177] on button "Add" at bounding box center [671, 182] width 56 height 28
type input "0"
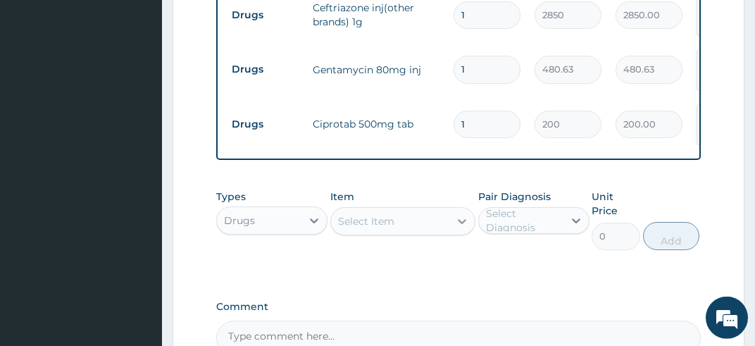
click at [460, 219] on icon at bounding box center [462, 221] width 8 height 5
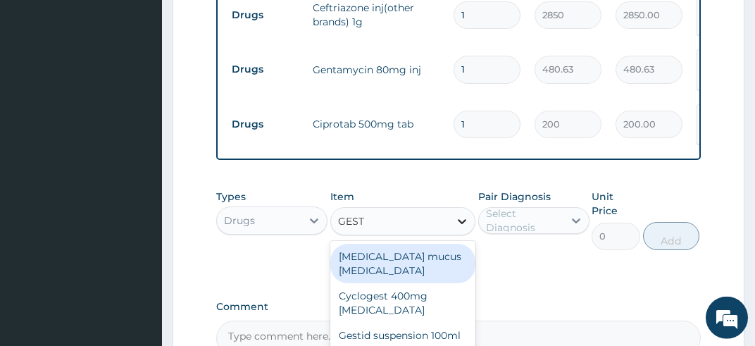
type input "GESTI"
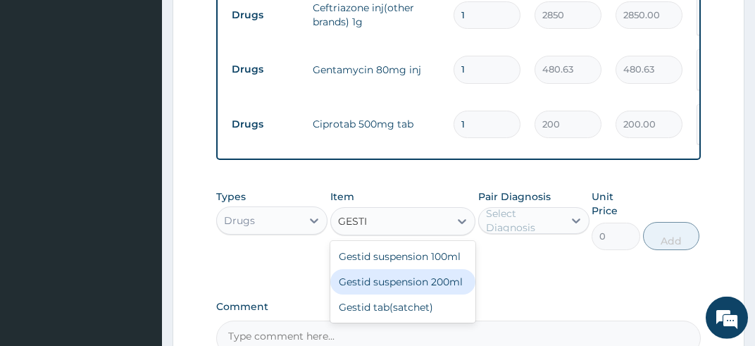
click at [450, 270] on div "Gestid suspension 200ml" at bounding box center [403, 281] width 146 height 25
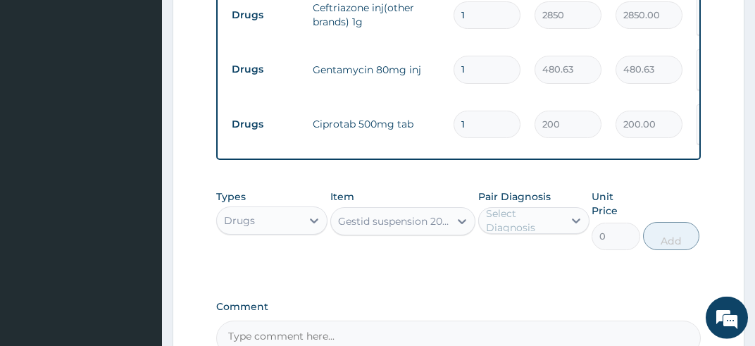
type input "1800"
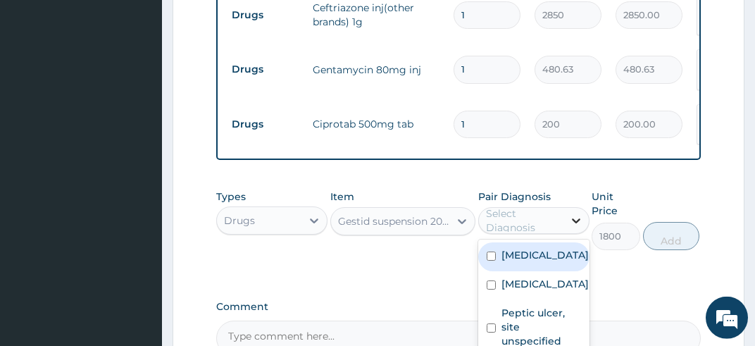
click at [579, 213] on icon at bounding box center [576, 220] width 14 height 14
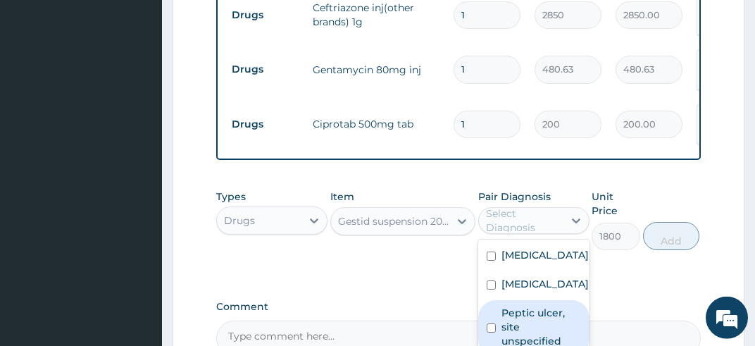
click at [493, 332] on input "checkbox" at bounding box center [490, 327] width 9 height 9
checkbox input "true"
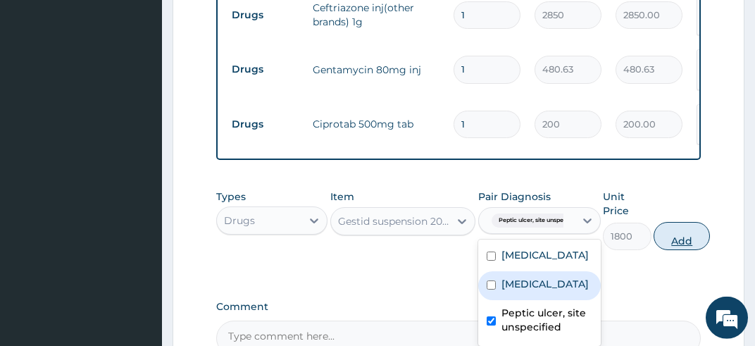
click at [686, 222] on button "Add" at bounding box center [681, 236] width 56 height 28
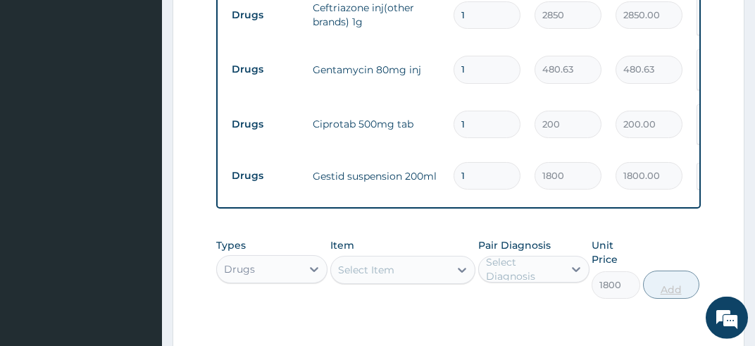
type input "0"
click at [461, 267] on icon at bounding box center [462, 269] width 8 height 5
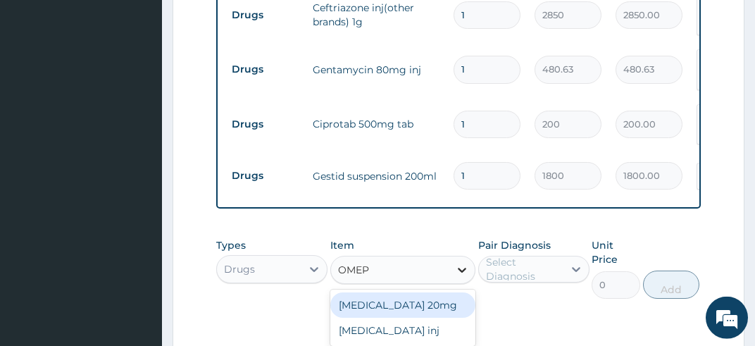
type input "OMEPR"
click at [439, 292] on div "Omeprazole 20mg" at bounding box center [403, 304] width 146 height 25
type input "120"
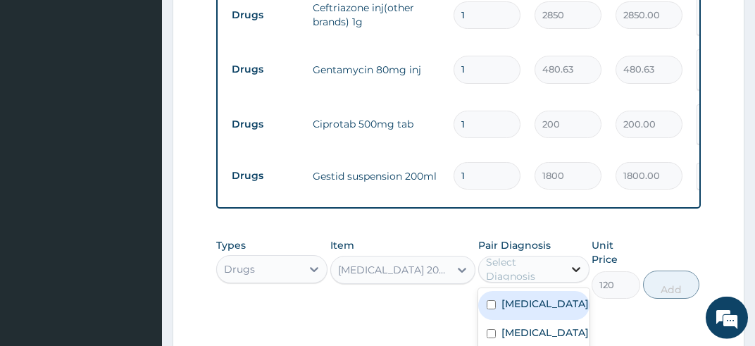
click at [579, 262] on icon at bounding box center [576, 269] width 14 height 14
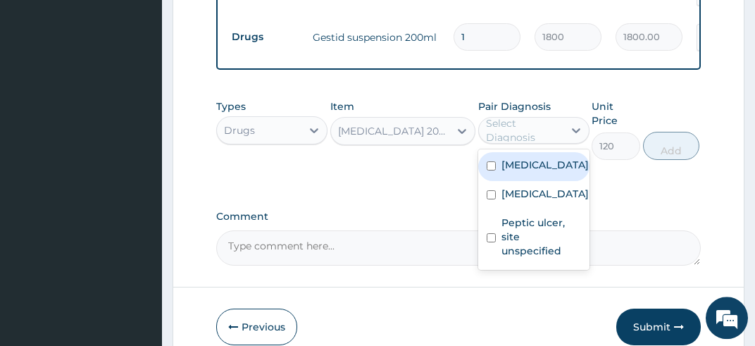
scroll to position [1038, 0]
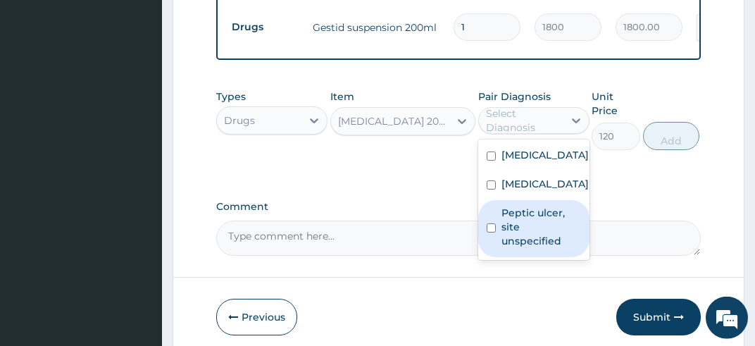
click at [491, 232] on input "checkbox" at bounding box center [490, 227] width 9 height 9
checkbox input "true"
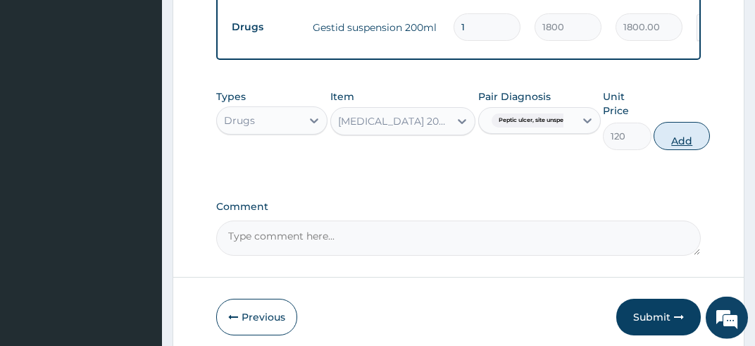
click at [681, 129] on button "Add" at bounding box center [681, 136] width 56 height 28
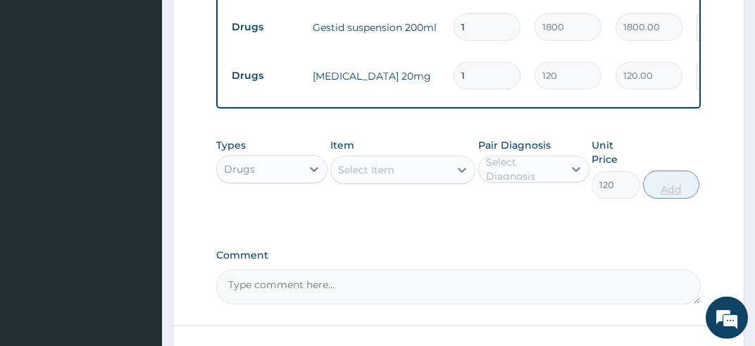
type input "0"
click at [463, 163] on icon at bounding box center [462, 170] width 14 height 14
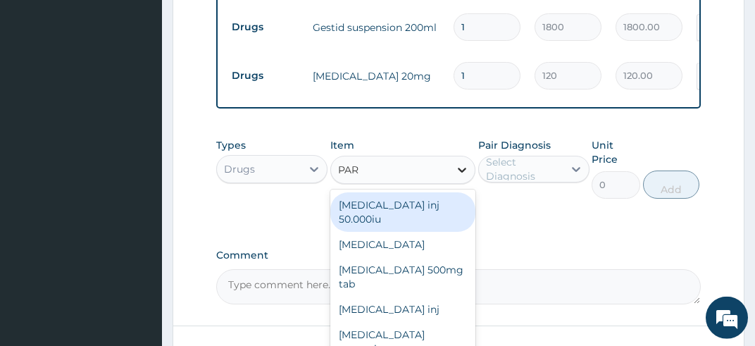
type input "PARA"
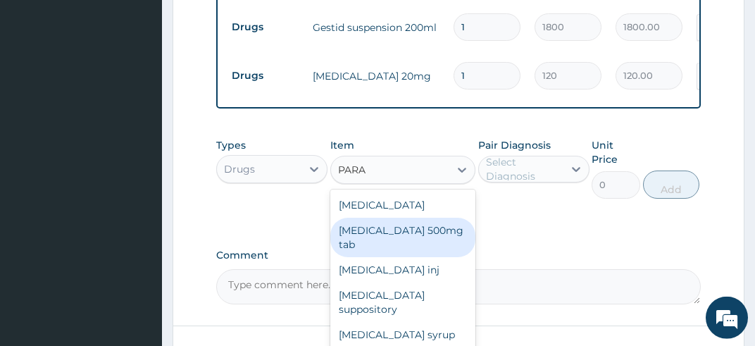
click at [446, 218] on div "Paracetamol 500mg tab" at bounding box center [403, 237] width 146 height 39
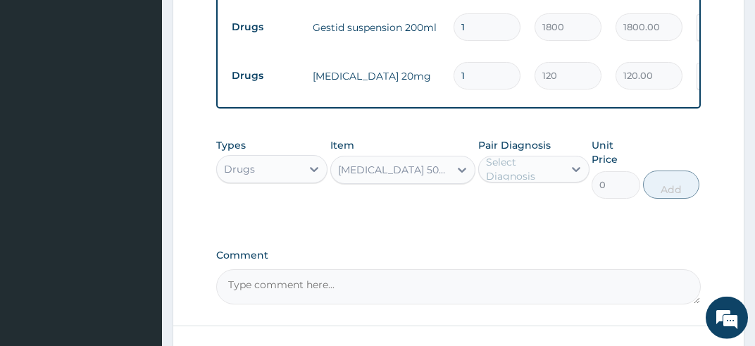
type input "64.43"
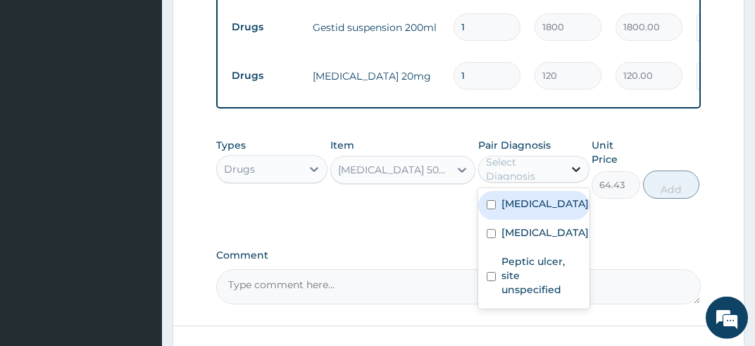
click at [572, 162] on icon at bounding box center [576, 169] width 14 height 14
click at [491, 200] on input "checkbox" at bounding box center [490, 204] width 9 height 9
checkbox input "true"
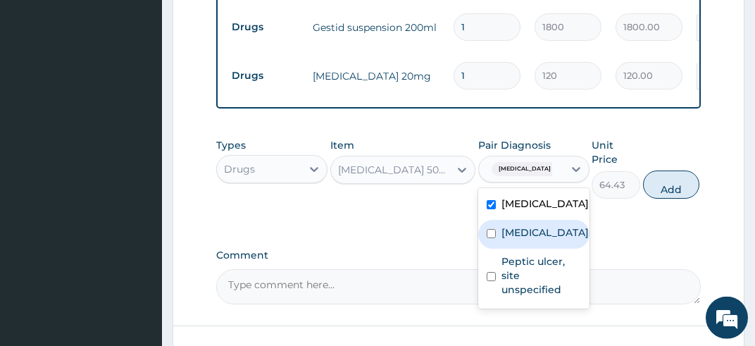
click at [491, 238] on input "checkbox" at bounding box center [490, 233] width 9 height 9
checkbox input "true"
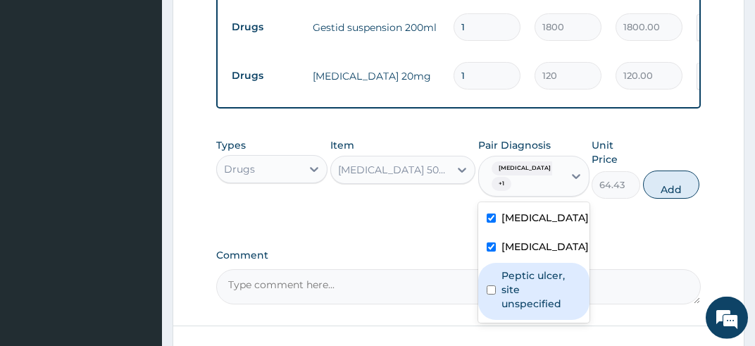
click at [492, 294] on input "checkbox" at bounding box center [490, 289] width 9 height 9
checkbox input "true"
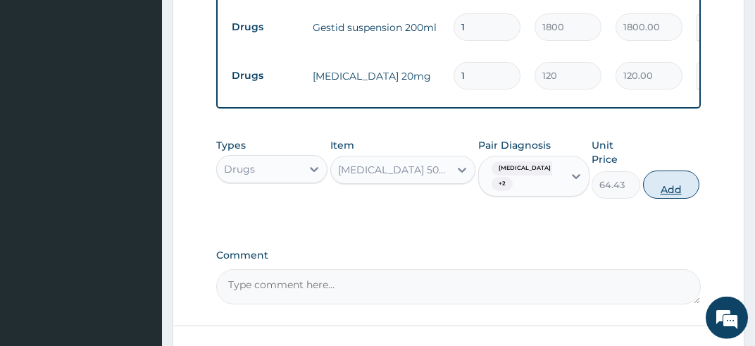
click at [666, 179] on button "Add" at bounding box center [671, 184] width 56 height 28
type input "0"
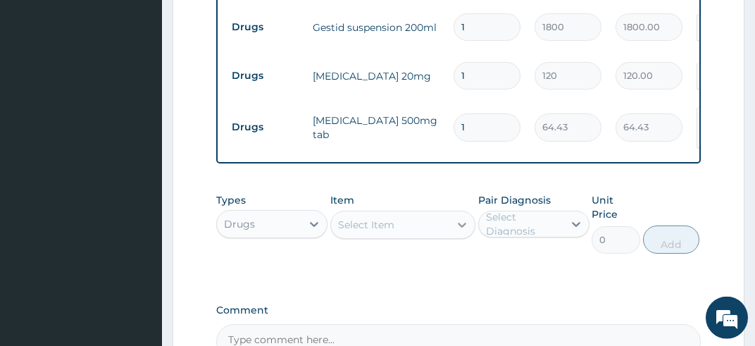
click at [459, 218] on icon at bounding box center [462, 225] width 14 height 14
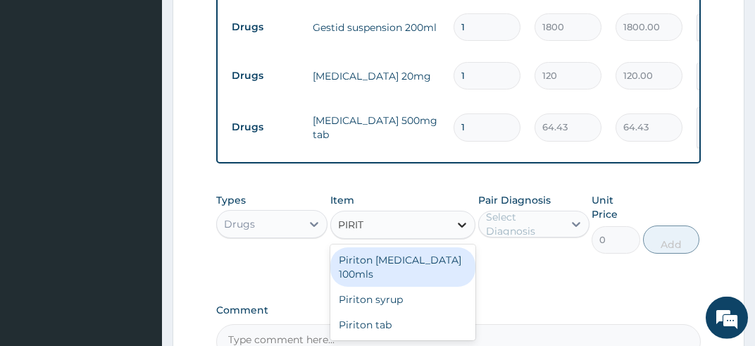
type input "PIRITO"
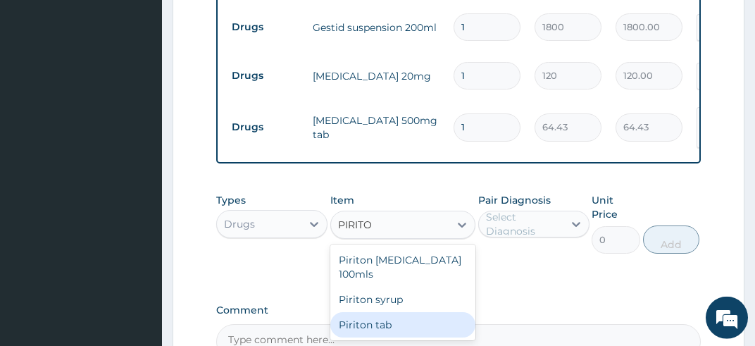
click at [404, 312] on div "Piriton tab" at bounding box center [403, 324] width 146 height 25
type input "50"
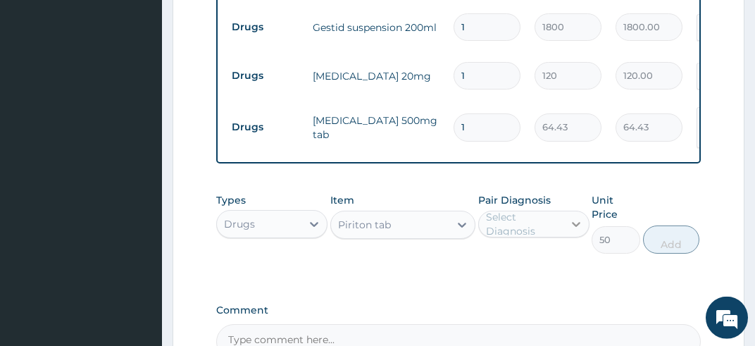
click at [574, 217] on icon at bounding box center [576, 224] width 14 height 14
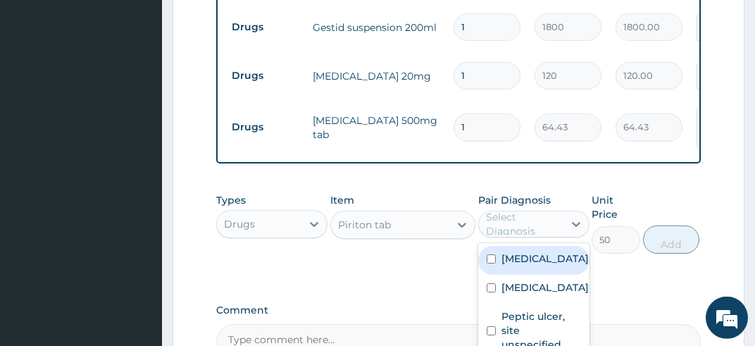
click at [491, 254] on input "checkbox" at bounding box center [490, 258] width 9 height 9
checkbox input "true"
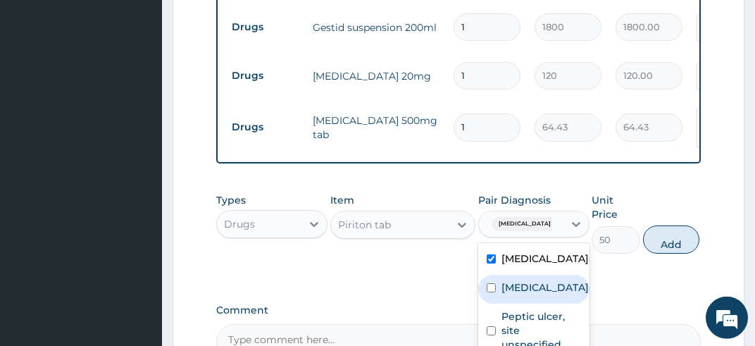
click at [489, 292] on input "checkbox" at bounding box center [490, 287] width 9 height 9
checkbox input "true"
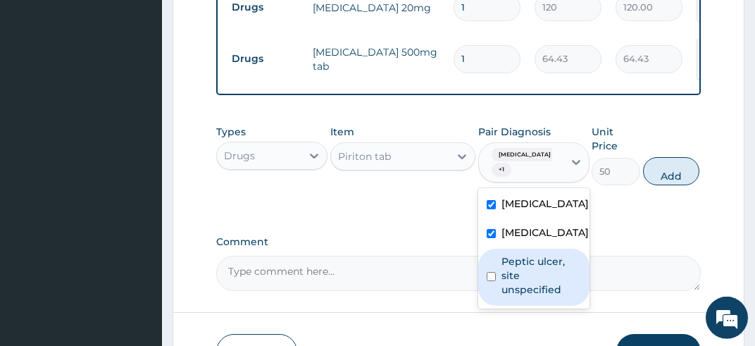
scroll to position [1112, 0]
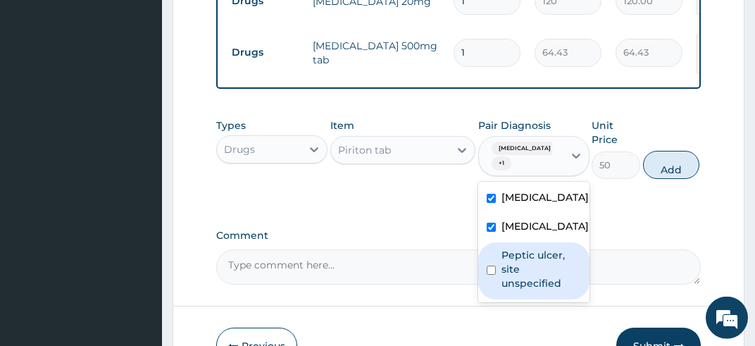
click at [489, 272] on input "checkbox" at bounding box center [490, 269] width 9 height 9
checkbox input "true"
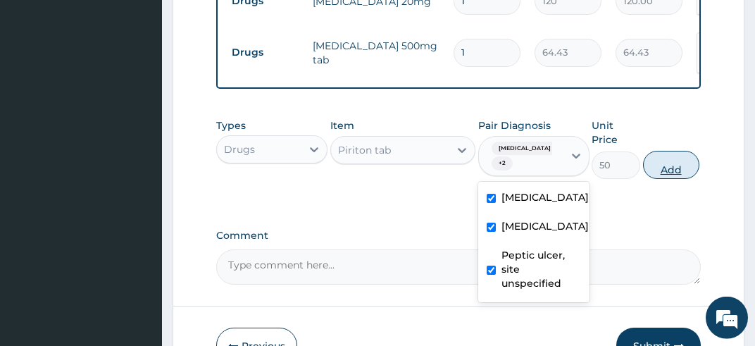
click at [670, 151] on button "Add" at bounding box center [671, 165] width 56 height 28
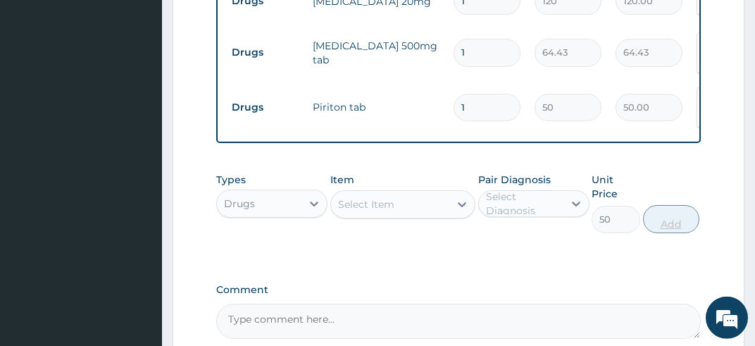
type input "0"
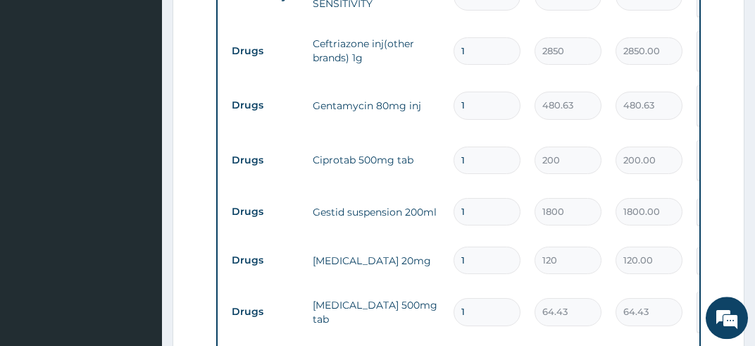
scroll to position [852, 0]
click at [468, 93] on input "1" at bounding box center [486, 106] width 67 height 27
type input "0.00"
type input "6"
type input "2883.78"
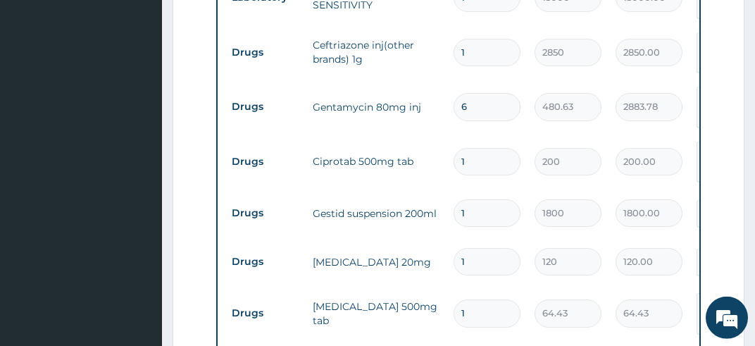
type input "6"
click at [465, 148] on input "1" at bounding box center [486, 161] width 67 height 27
type input "15"
type input "3000.00"
type input "15"
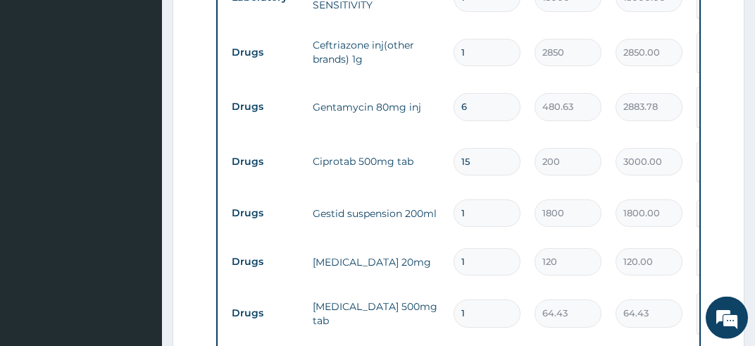
click at [466, 248] on input "1" at bounding box center [486, 261] width 67 height 27
type input "14"
type input "1680.00"
type input "14"
click at [465, 299] on input "1" at bounding box center [486, 312] width 67 height 27
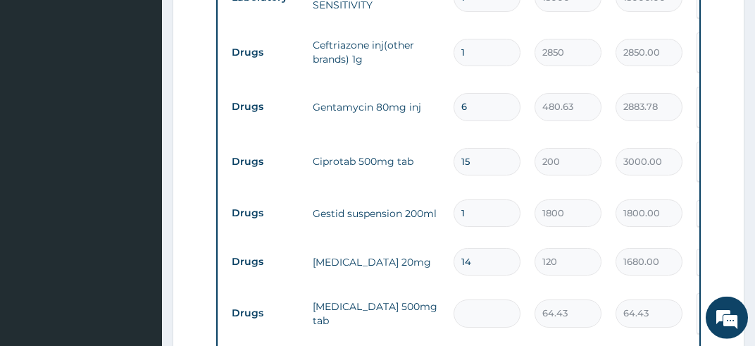
type input "0.00"
type input "3"
type input "193.29"
type input "30"
type input "1932.90"
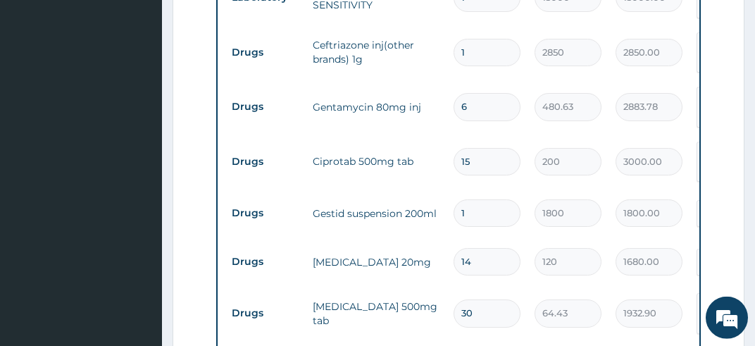
type input "30"
type input "10"
type input "500.00"
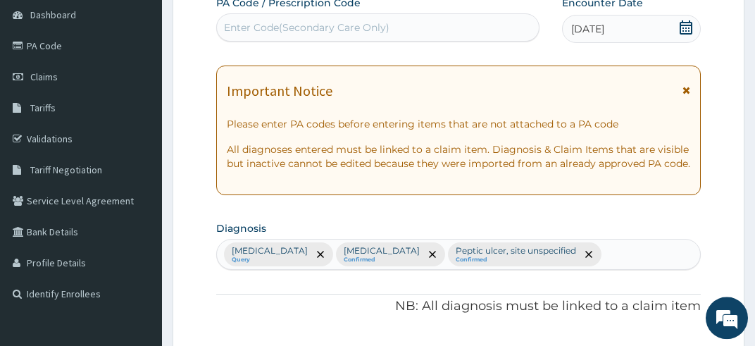
scroll to position [71, 0]
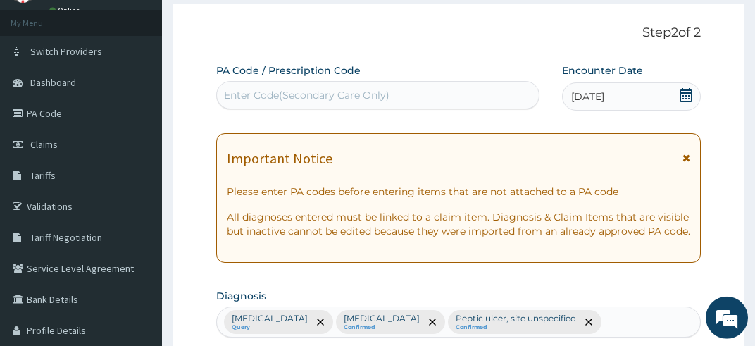
type input "10"
click at [682, 160] on div "Important Notice" at bounding box center [459, 162] width 464 height 23
click at [686, 155] on icon at bounding box center [686, 158] width 8 height 10
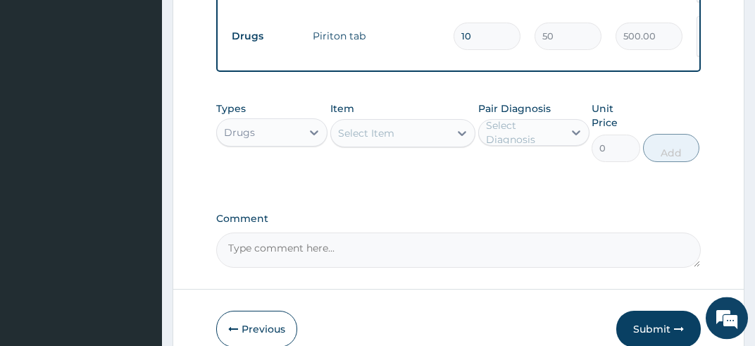
scroll to position [1038, 0]
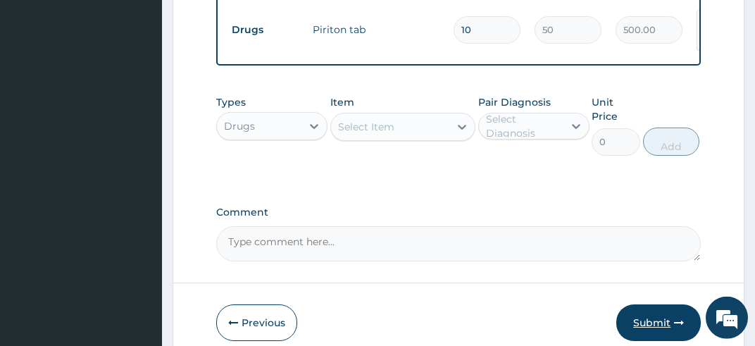
click at [655, 304] on button "Submit" at bounding box center [658, 322] width 84 height 37
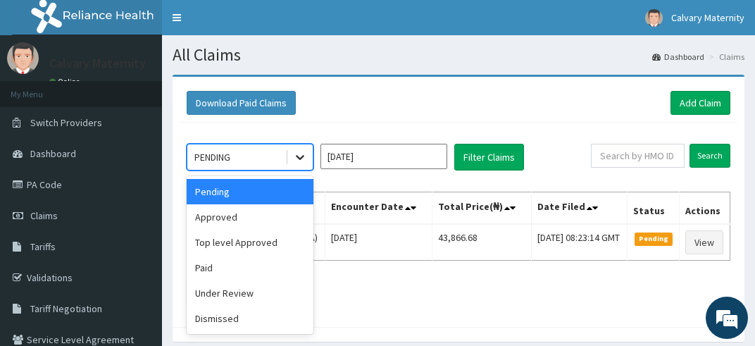
click at [298, 156] on icon at bounding box center [300, 158] width 8 height 5
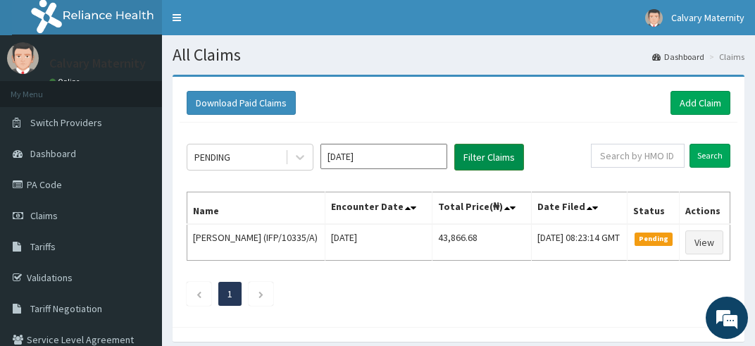
click at [495, 153] on button "Filter Claims" at bounding box center [489, 157] width 70 height 27
click at [495, 154] on button "Filter Claims" at bounding box center [489, 157] width 70 height 27
